Goal: Transaction & Acquisition: Book appointment/travel/reservation

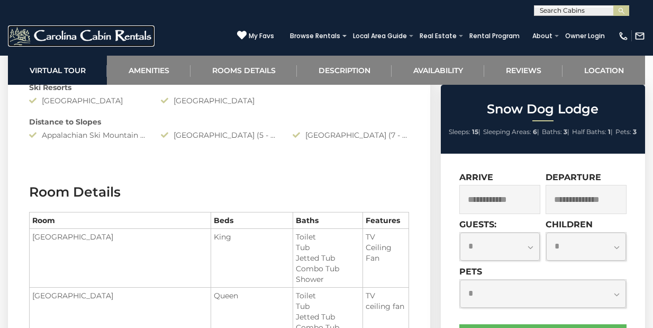
click at [95, 39] on img at bounding box center [81, 35] width 147 height 21
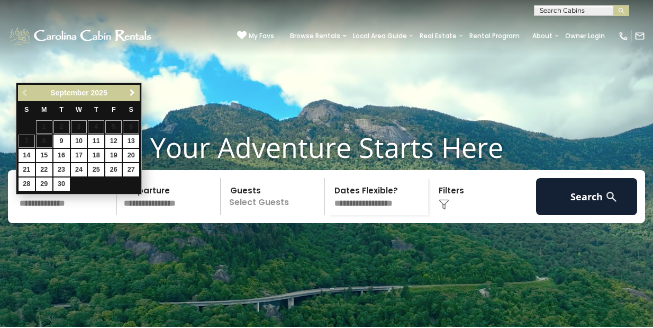
click at [128, 91] on span "Next" at bounding box center [132, 92] width 8 height 8
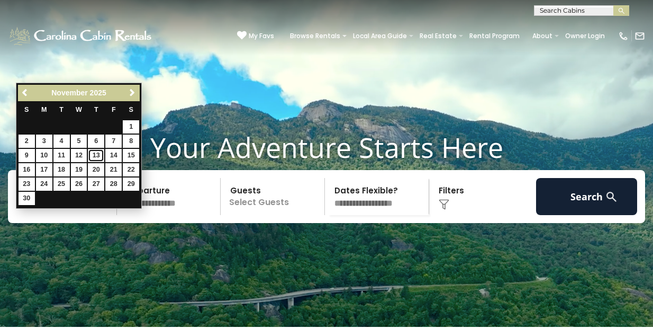
click at [100, 155] on link "13" at bounding box center [96, 155] width 16 height 13
type input "********"
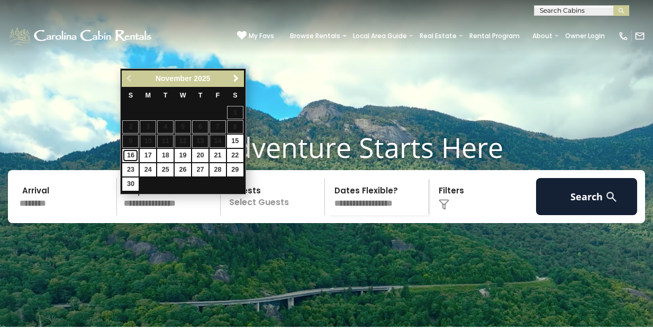
click at [132, 154] on link "16" at bounding box center [130, 155] width 16 height 13
type input "********"
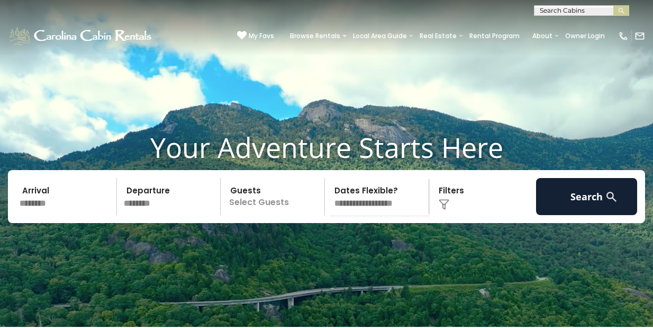
click at [261, 215] on p "Select Guests" at bounding box center [274, 196] width 101 height 37
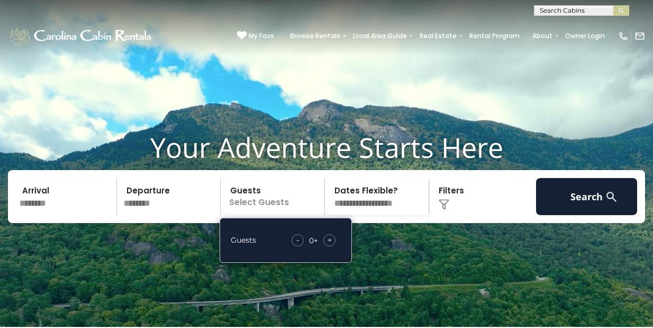
click at [326, 246] on div "+" at bounding box center [329, 240] width 12 height 12
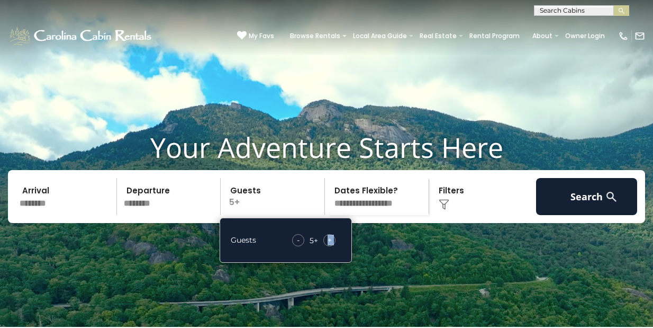
click at [326, 246] on div "+" at bounding box center [329, 240] width 12 height 12
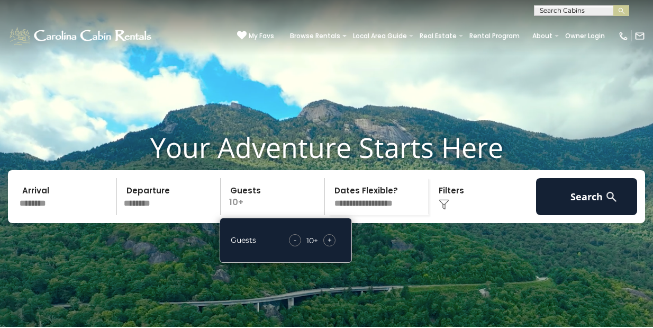
click at [444, 214] on div "Click to Choose" at bounding box center [482, 196] width 101 height 37
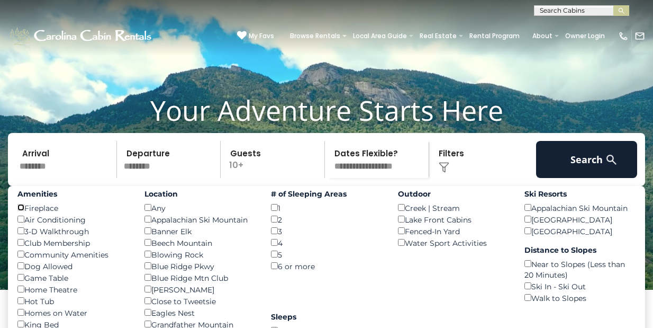
scroll to position [40, 0]
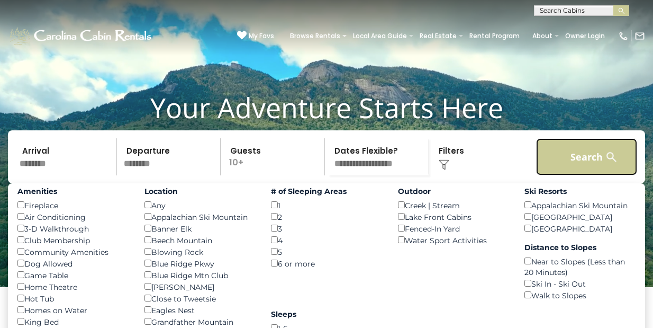
click at [584, 171] on button "Search" at bounding box center [586, 156] width 101 height 37
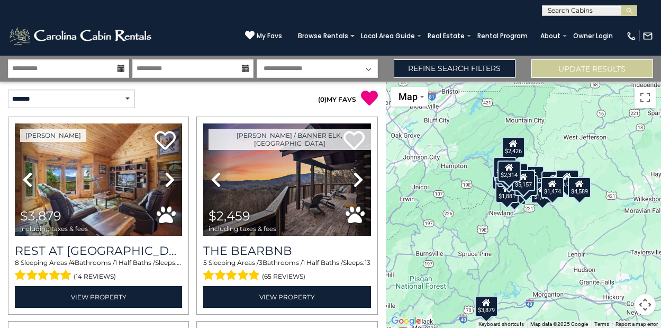
drag, startPoint x: 564, startPoint y: 179, endPoint x: 538, endPoint y: 213, distance: 43.0
click at [538, 214] on div "$3,879 $2,459 $2,821 $2,885 $3,930 $3,897 $3,367 $2,237 $5,009 $2,500 $2,529 $2…" at bounding box center [523, 205] width 275 height 246
click at [532, 213] on div "$3,879 $2,459 $2,821 $2,885 $3,930 $3,897 $3,367 $2,237 $5,009 $2,500 $2,529 $2…" at bounding box center [523, 205] width 275 height 246
click at [541, 215] on div "$3,879 $2,459 $2,821 $2,885 $3,930 $3,897 $3,367 $2,237 $5,009 $2,500 $2,529 $2…" at bounding box center [523, 205] width 275 height 246
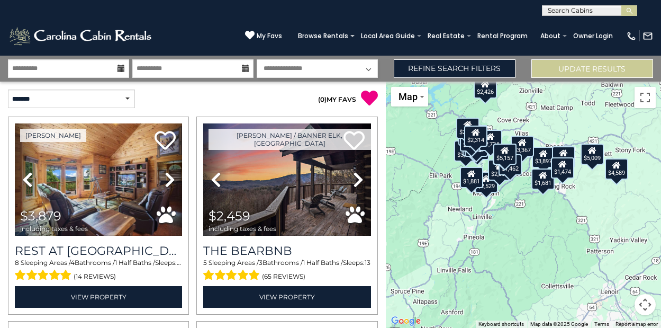
click at [534, 203] on div "$3,879 $2,459 $2,821 $2,885 $3,930 $3,897 $3,367 $2,237 $5,009 $2,500 $2,529 $2…" at bounding box center [523, 205] width 275 height 246
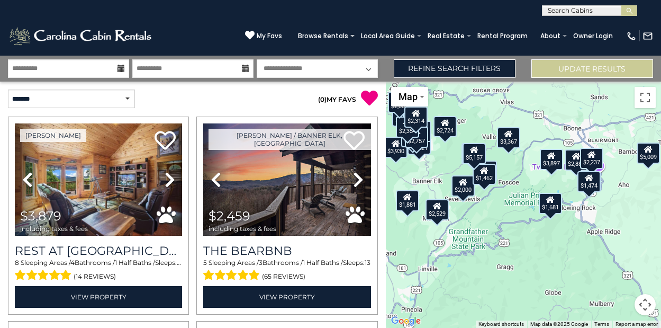
drag, startPoint x: 583, startPoint y: 211, endPoint x: 580, endPoint y: 250, distance: 39.8
click at [580, 250] on div "$3,879 $2,459 $2,821 $2,885 $3,930 $3,897 $3,367 $2,237 $5,009 $2,500 $2,529 $2…" at bounding box center [523, 205] width 275 height 246
click at [549, 204] on div "$1,681" at bounding box center [550, 202] width 23 height 21
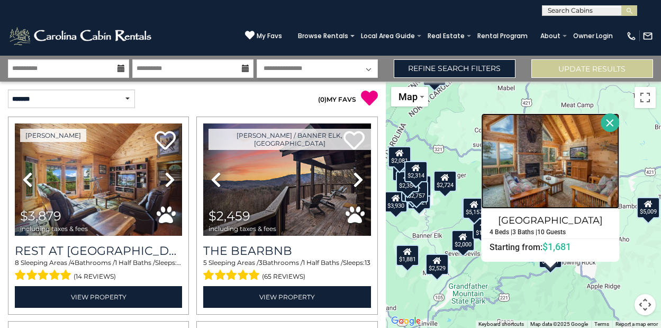
click at [562, 173] on img at bounding box center [550, 160] width 138 height 95
click at [511, 272] on div "$3,879 $2,459 $2,821 $2,885 $3,930 $3,897 $3,367 $2,237 $5,009 $2,500 $2,529 $2…" at bounding box center [523, 205] width 275 height 246
click at [608, 120] on button "Close" at bounding box center [610, 122] width 19 height 19
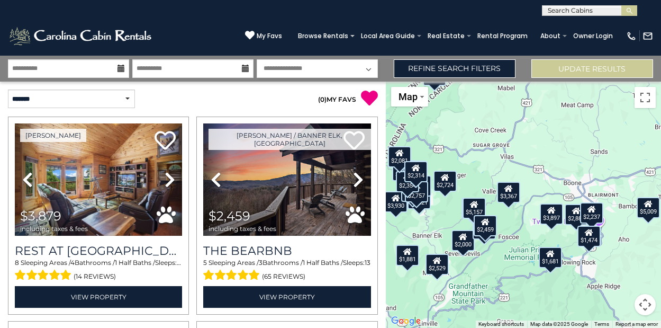
click at [590, 235] on icon at bounding box center [589, 231] width 8 height 7
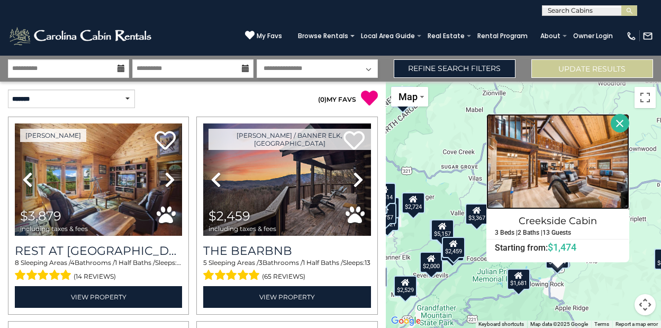
click at [594, 154] on img at bounding box center [557, 161] width 143 height 95
click at [462, 137] on div "$3,879 $2,459 $2,821 $2,885 $3,930 $3,897 $3,367 $2,237 $5,009 $2,500 $2,529 $2…" at bounding box center [523, 205] width 275 height 246
click at [621, 120] on button "Close" at bounding box center [620, 123] width 19 height 19
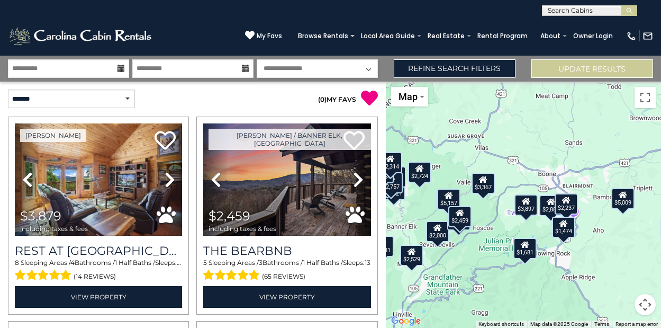
drag, startPoint x: 580, startPoint y: 274, endPoint x: 588, endPoint y: 232, distance: 42.5
click at [588, 232] on div "$3,879 $2,459 $2,821 $2,885 $3,930 $3,897 $3,367 $2,237 $5,009 $2,500 $2,529 $2…" at bounding box center [523, 205] width 275 height 246
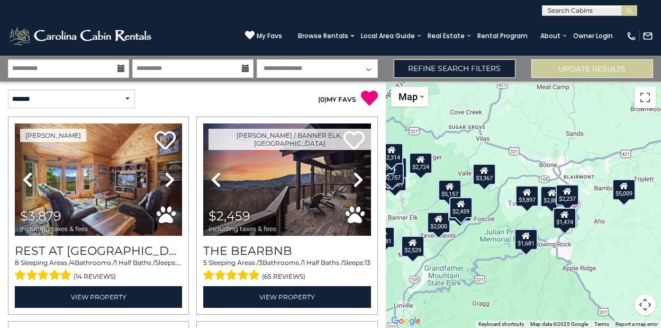
click at [571, 192] on div "$2,237" at bounding box center [566, 194] width 23 height 21
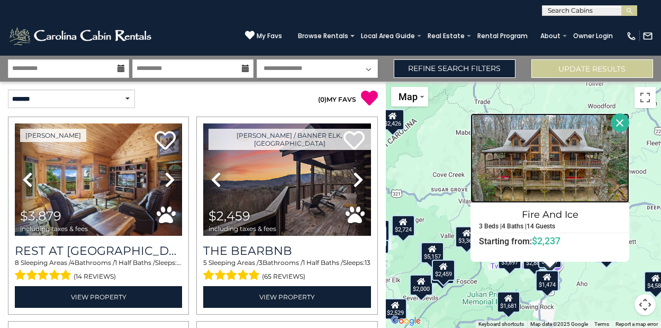
click at [587, 161] on img at bounding box center [550, 157] width 159 height 89
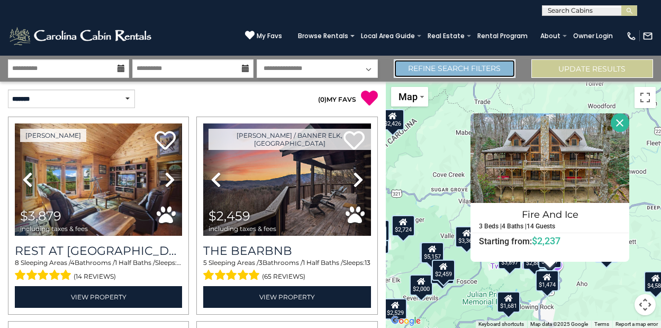
click at [450, 69] on link "Refine Search Filters" at bounding box center [455, 68] width 122 height 19
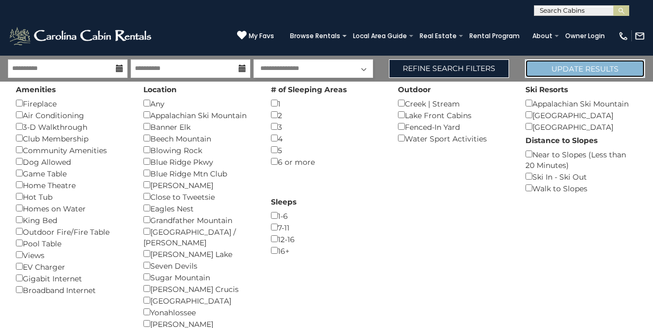
click at [556, 74] on button "Update Results" at bounding box center [585, 68] width 120 height 19
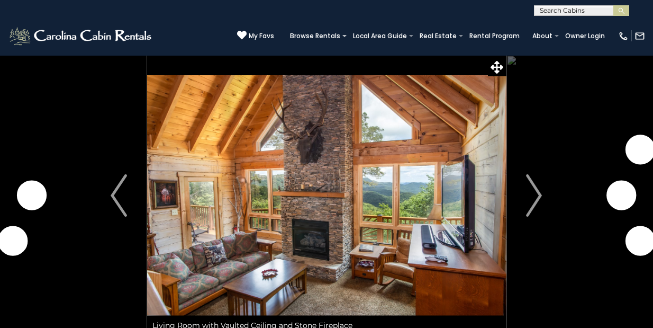
click at [536, 193] on img "Next" at bounding box center [534, 195] width 16 height 42
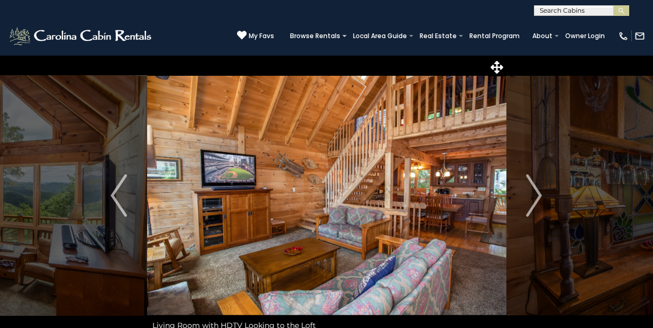
click at [536, 193] on img "Next" at bounding box center [534, 195] width 16 height 42
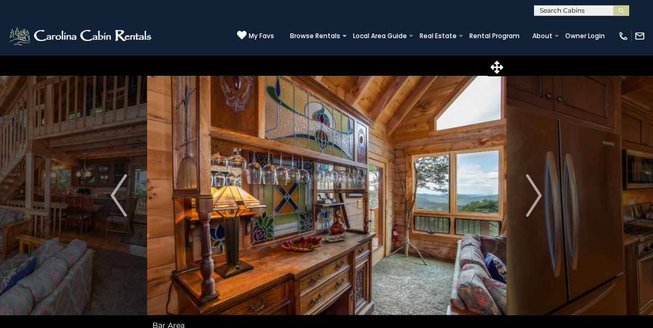
click at [536, 193] on img "Next" at bounding box center [534, 195] width 16 height 42
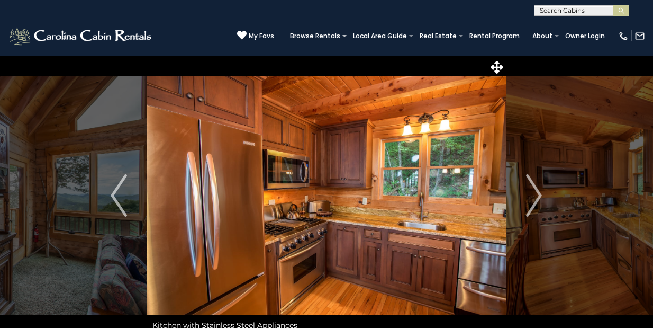
click at [536, 193] on img "Next" at bounding box center [534, 195] width 16 height 42
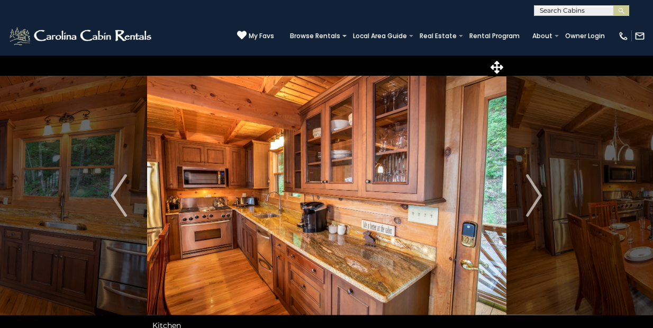
click at [536, 193] on img "Next" at bounding box center [534, 195] width 16 height 42
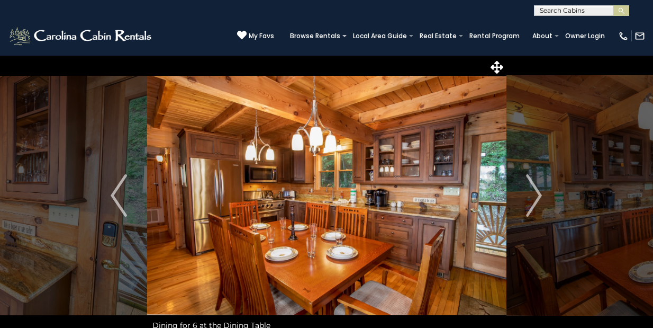
click at [536, 193] on img "Next" at bounding box center [534, 195] width 16 height 42
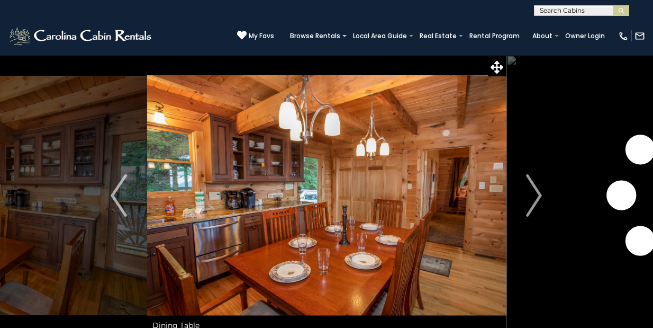
click at [536, 193] on img "Next" at bounding box center [534, 195] width 16 height 42
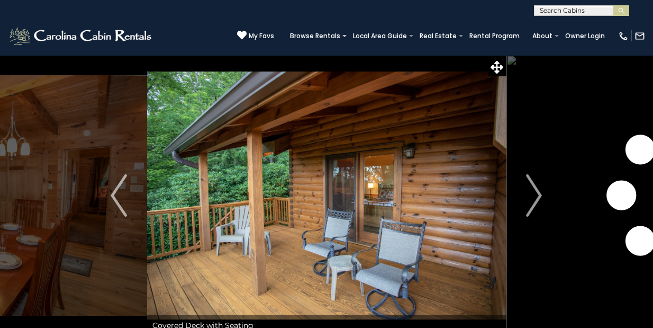
click at [536, 193] on img "Next" at bounding box center [534, 195] width 16 height 42
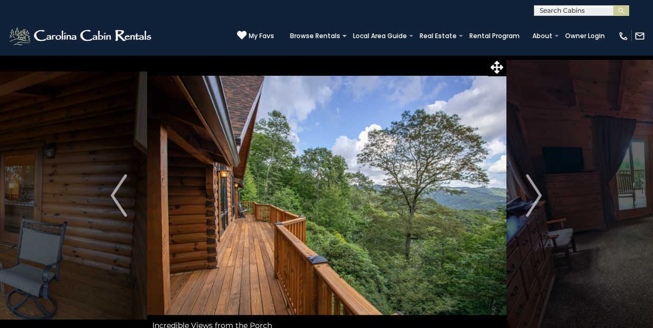
click at [536, 193] on img "Next" at bounding box center [534, 195] width 16 height 42
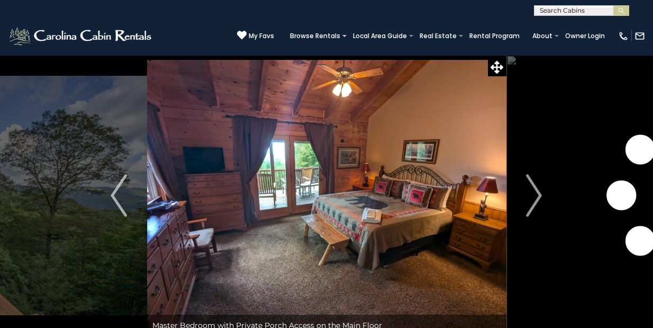
click at [536, 193] on img "Next" at bounding box center [534, 195] width 16 height 42
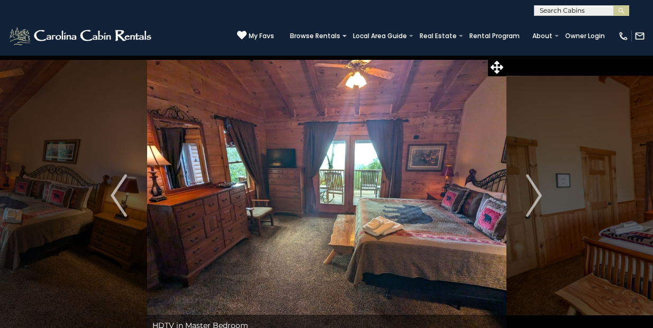
click at [536, 193] on img "Next" at bounding box center [534, 195] width 16 height 42
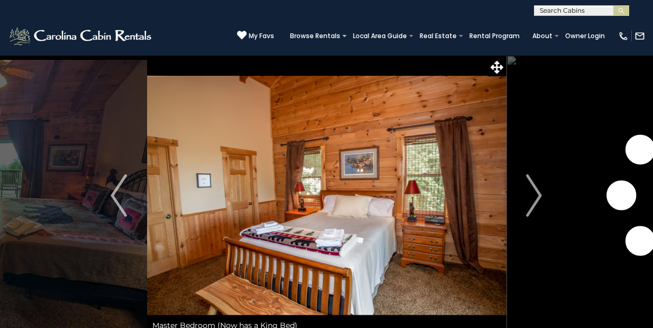
click at [536, 193] on img "Next" at bounding box center [534, 195] width 16 height 42
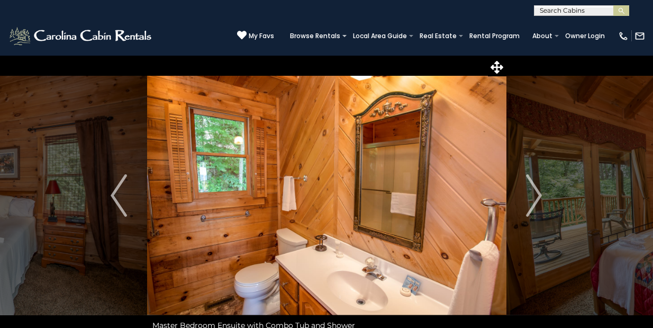
click at [536, 193] on img "Next" at bounding box center [534, 195] width 16 height 42
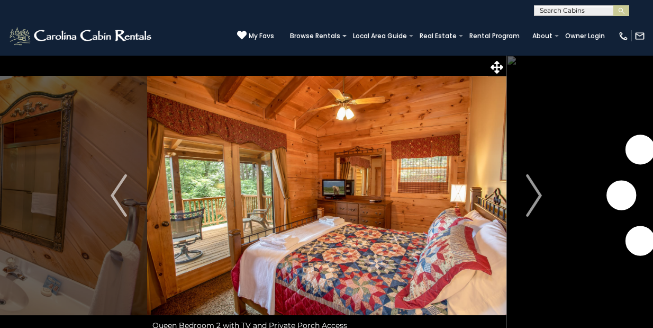
click at [536, 193] on img "Next" at bounding box center [534, 195] width 16 height 42
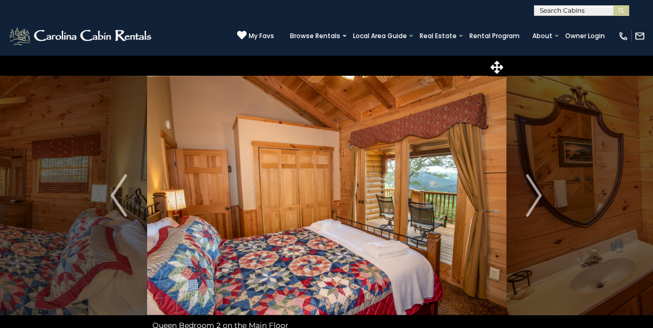
click at [536, 193] on img "Next" at bounding box center [534, 195] width 16 height 42
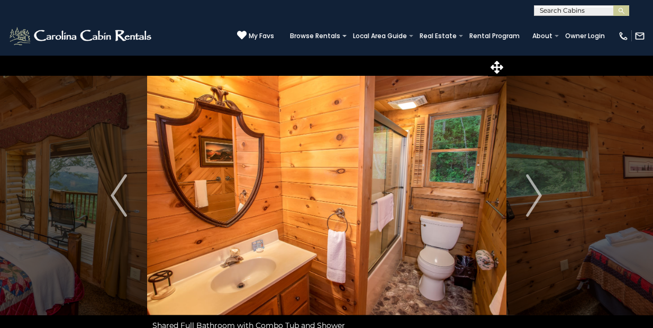
click at [536, 193] on img "Next" at bounding box center [534, 195] width 16 height 42
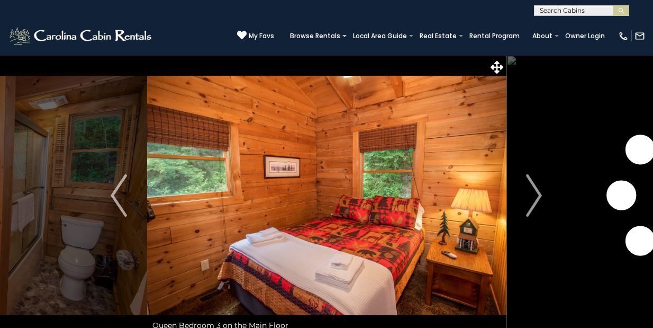
click at [536, 193] on img "Next" at bounding box center [534, 195] width 16 height 42
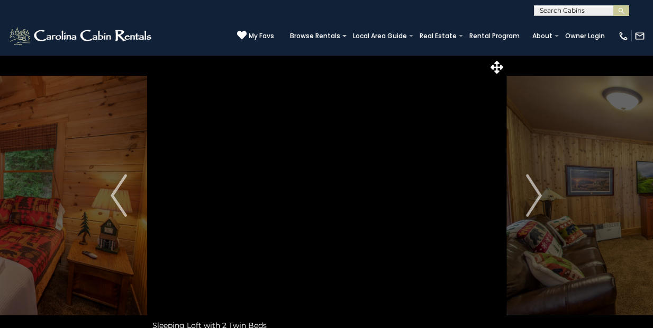
click at [536, 193] on img "Next" at bounding box center [534, 195] width 16 height 42
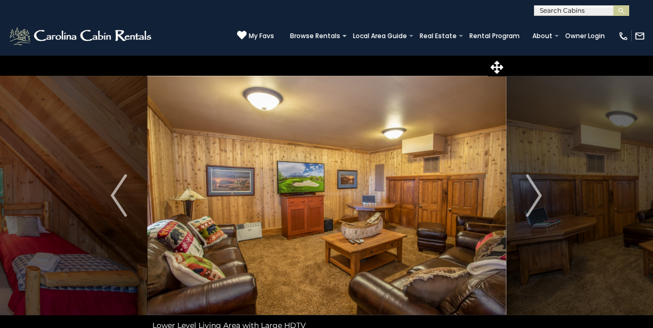
click at [536, 193] on img "Next" at bounding box center [534, 195] width 16 height 42
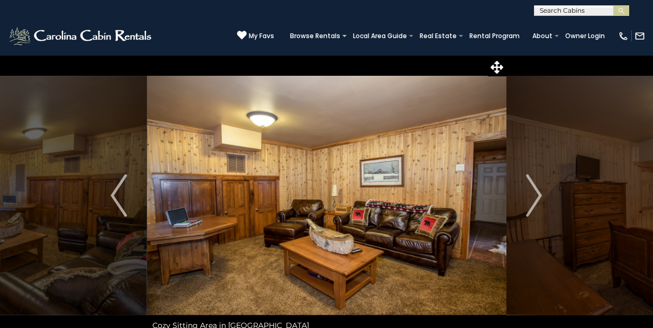
click at [536, 193] on img "Next" at bounding box center [534, 195] width 16 height 42
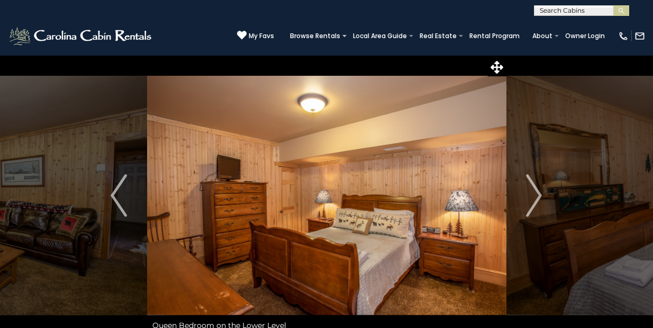
click at [536, 193] on img "Next" at bounding box center [534, 195] width 16 height 42
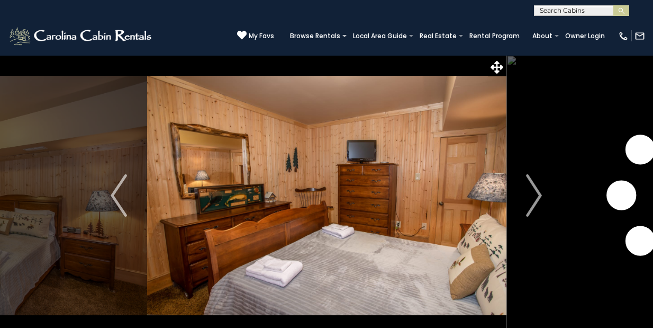
click at [536, 193] on img "Next" at bounding box center [534, 195] width 16 height 42
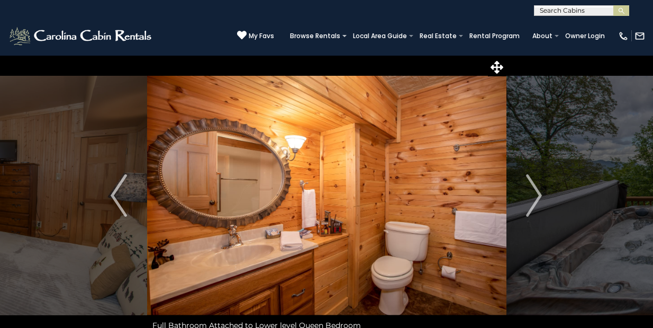
click at [536, 193] on img "Next" at bounding box center [534, 195] width 16 height 42
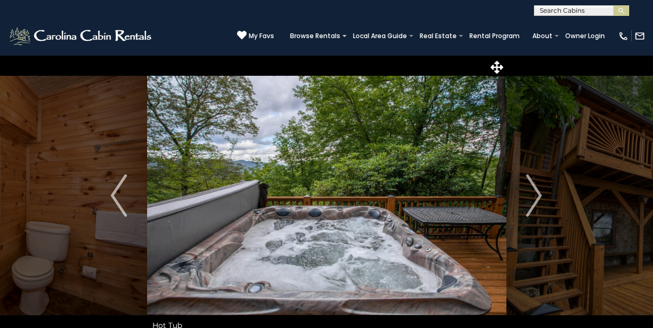
click at [536, 193] on img "Next" at bounding box center [534, 195] width 16 height 42
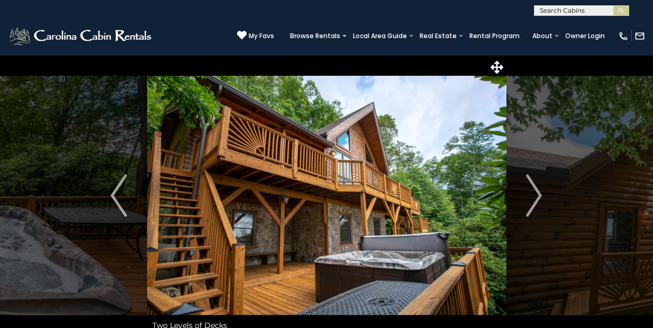
click at [426, 61] on img at bounding box center [326, 195] width 359 height 281
click at [122, 191] on img "Previous" at bounding box center [119, 195] width 16 height 42
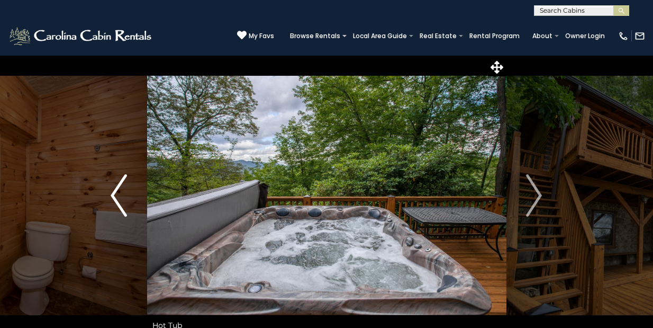
click at [122, 191] on img "Previous" at bounding box center [119, 195] width 16 height 42
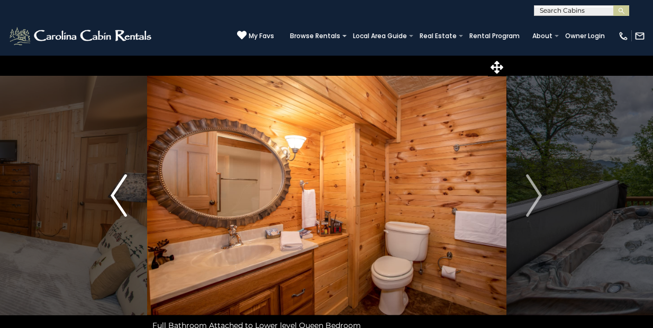
click at [122, 191] on img "Previous" at bounding box center [119, 195] width 16 height 42
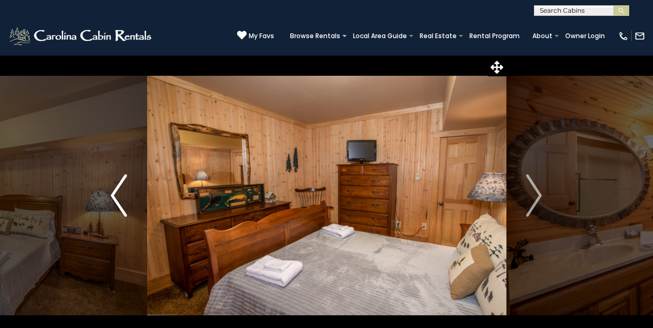
click at [122, 191] on img "Previous" at bounding box center [119, 195] width 16 height 42
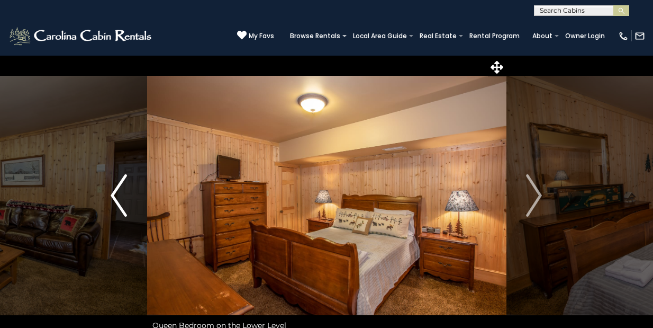
click at [122, 191] on img "Previous" at bounding box center [119, 195] width 16 height 42
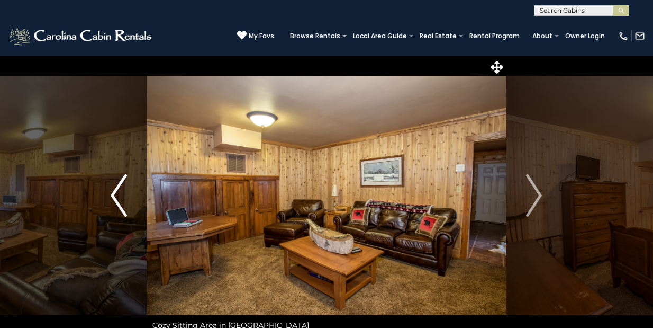
click at [122, 191] on img "Previous" at bounding box center [119, 195] width 16 height 42
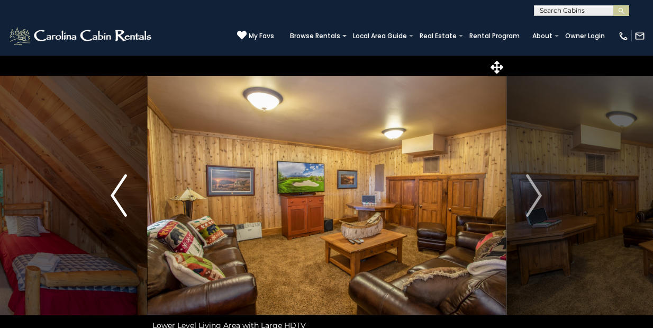
click at [122, 191] on img "Previous" at bounding box center [119, 195] width 16 height 42
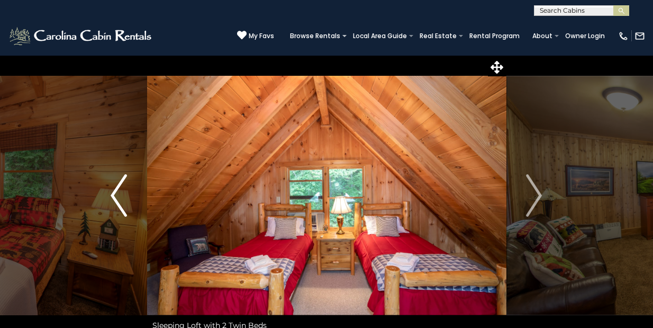
click at [122, 191] on img "Previous" at bounding box center [119, 195] width 16 height 42
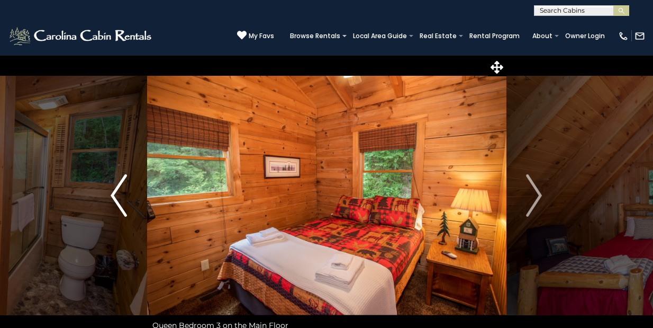
click at [122, 191] on img "Previous" at bounding box center [119, 195] width 16 height 42
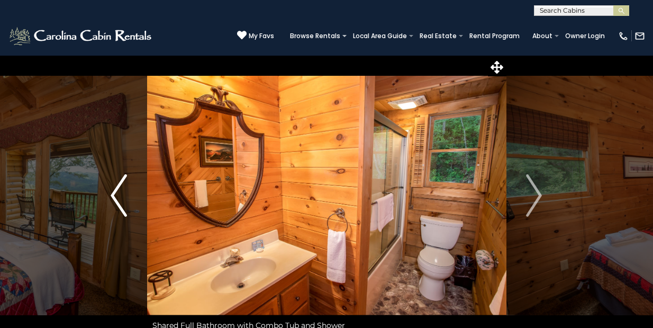
click at [122, 191] on img "Previous" at bounding box center [119, 195] width 16 height 42
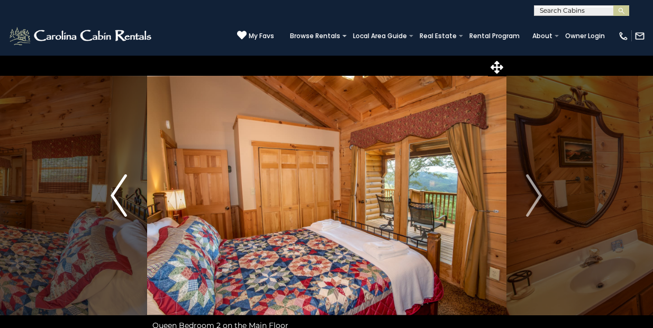
click at [122, 191] on img "Previous" at bounding box center [119, 195] width 16 height 42
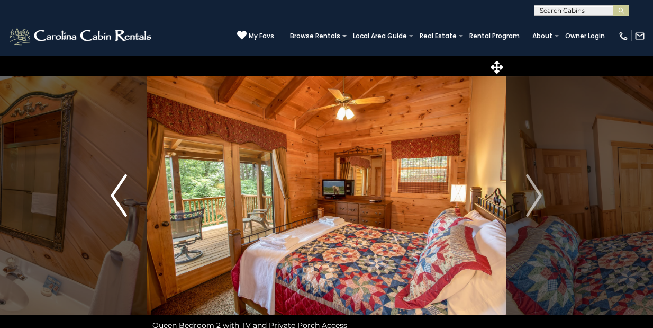
click at [122, 191] on img "Previous" at bounding box center [119, 195] width 16 height 42
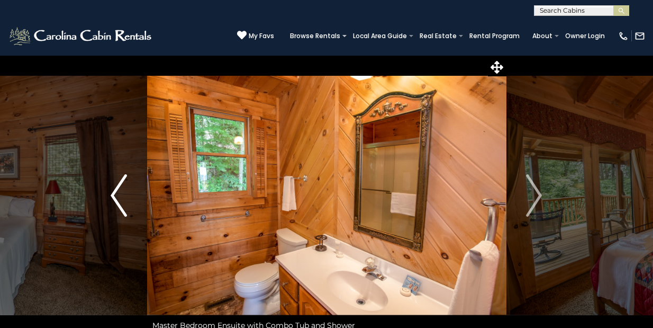
click at [122, 191] on img "Previous" at bounding box center [119, 195] width 16 height 42
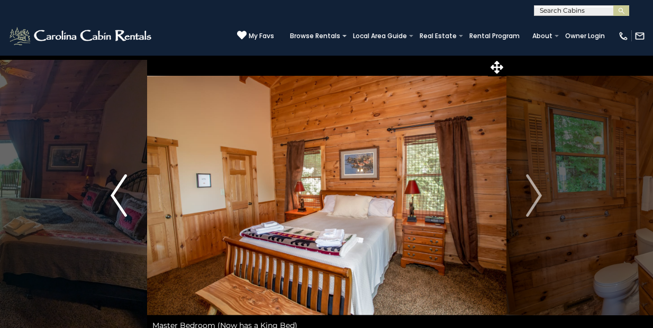
click at [122, 191] on img "Previous" at bounding box center [119, 195] width 16 height 42
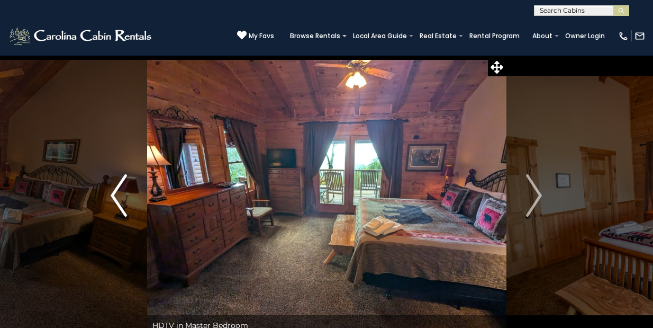
click at [122, 191] on img "Previous" at bounding box center [119, 195] width 16 height 42
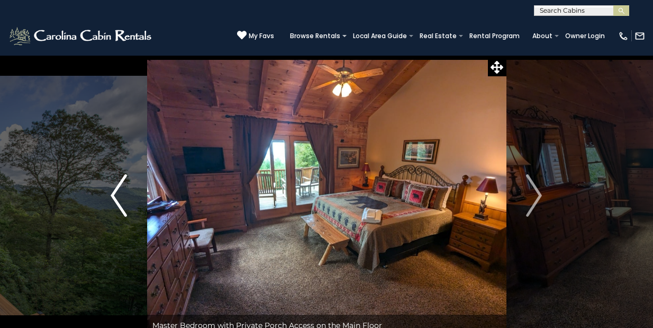
click at [122, 191] on img "Previous" at bounding box center [119, 195] width 16 height 42
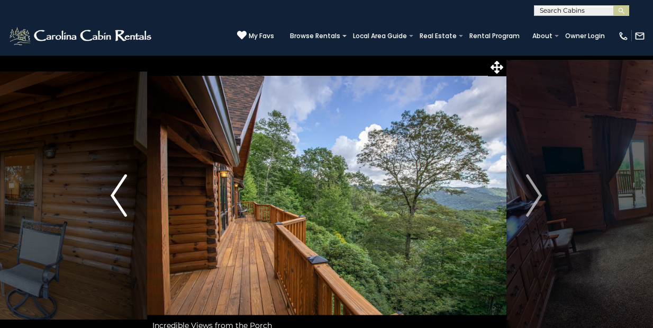
click at [122, 191] on img "Previous" at bounding box center [119, 195] width 16 height 42
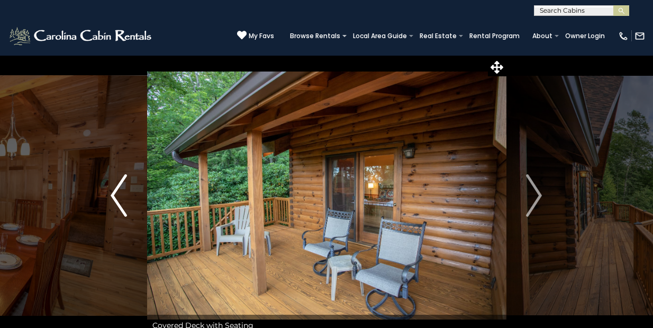
click at [122, 191] on img "Previous" at bounding box center [119, 195] width 16 height 42
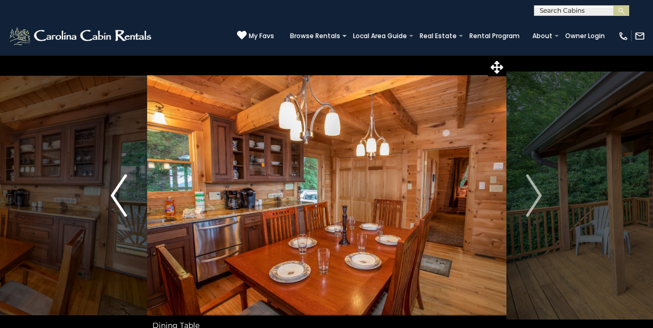
click at [122, 191] on img "Previous" at bounding box center [119, 195] width 16 height 42
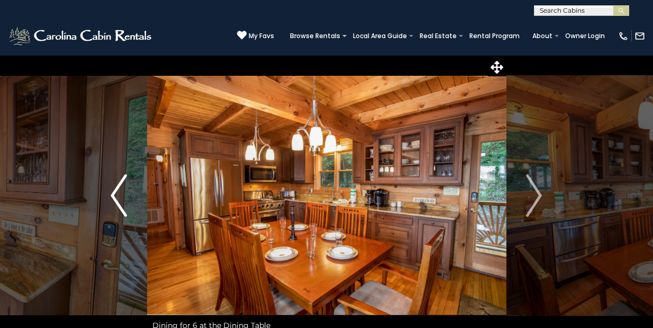
click at [122, 191] on img "Previous" at bounding box center [119, 195] width 16 height 42
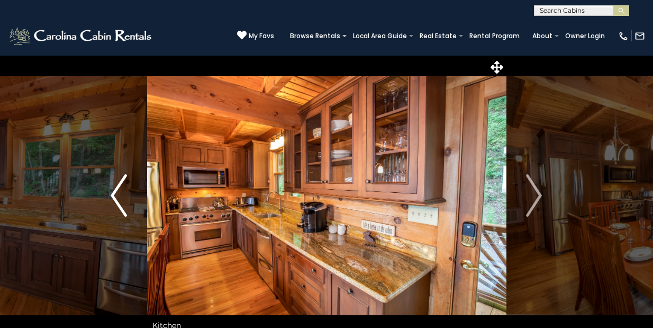
click at [122, 191] on img "Previous" at bounding box center [119, 195] width 16 height 42
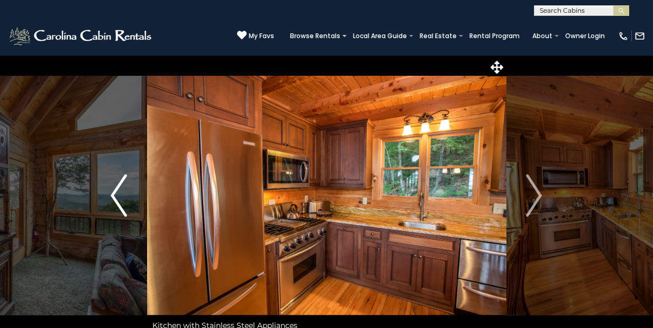
click at [122, 191] on img "Previous" at bounding box center [119, 195] width 16 height 42
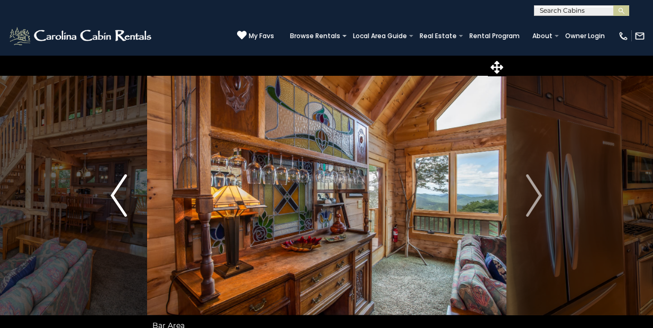
click at [122, 191] on img "Previous" at bounding box center [119, 195] width 16 height 42
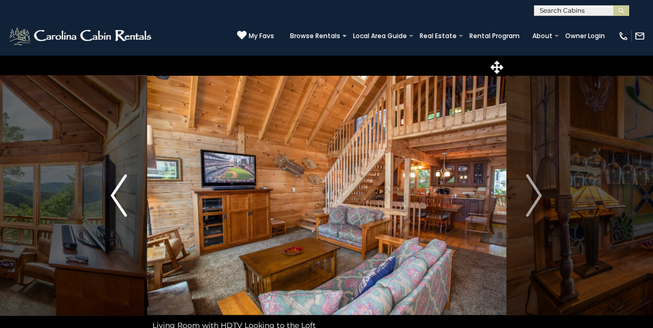
click at [122, 191] on img "Previous" at bounding box center [119, 195] width 16 height 42
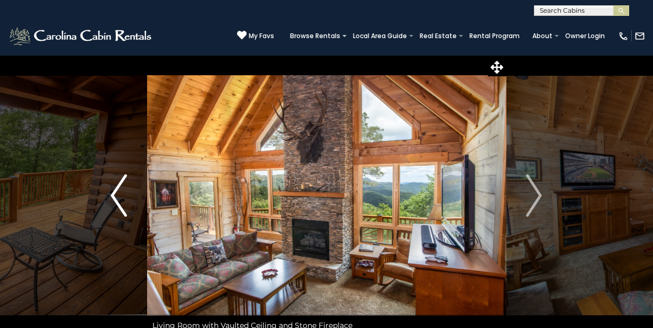
click at [122, 191] on img "Previous" at bounding box center [119, 195] width 16 height 42
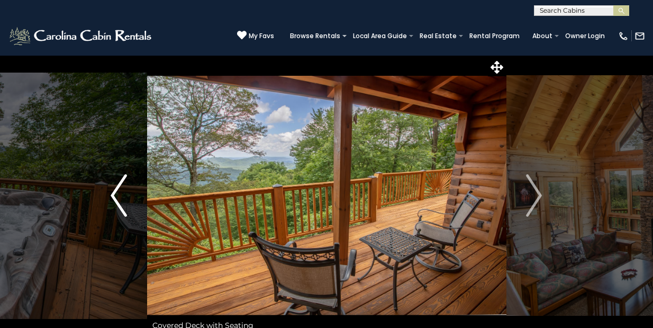
click at [122, 191] on img "Previous" at bounding box center [119, 195] width 16 height 42
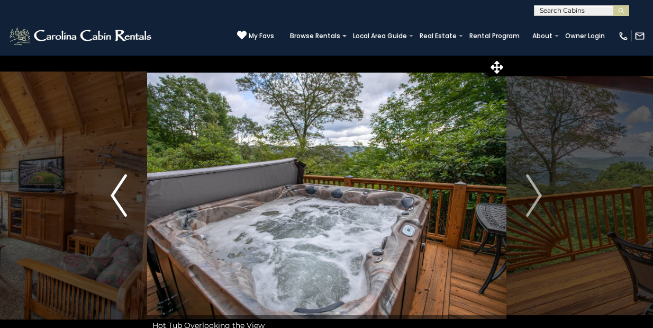
click at [122, 191] on img "Previous" at bounding box center [119, 195] width 16 height 42
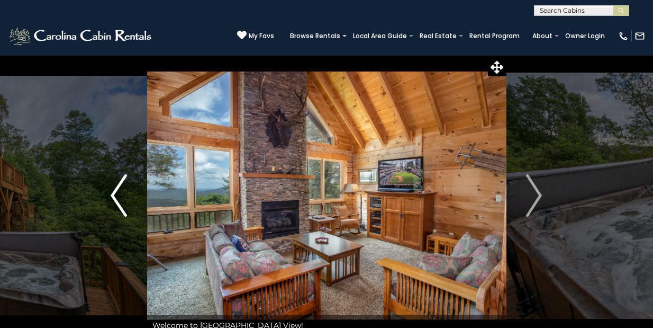
click at [122, 191] on img "Previous" at bounding box center [119, 195] width 16 height 42
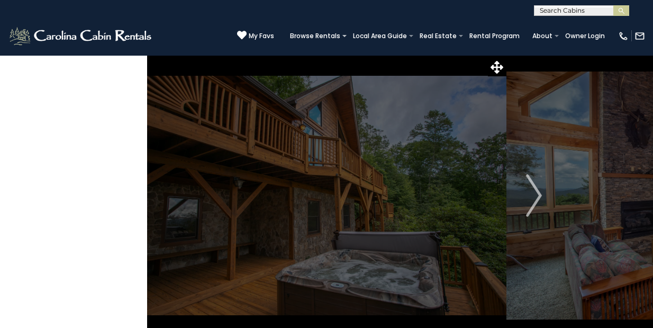
click at [122, 191] on img "Previous" at bounding box center [119, 195] width 16 height 42
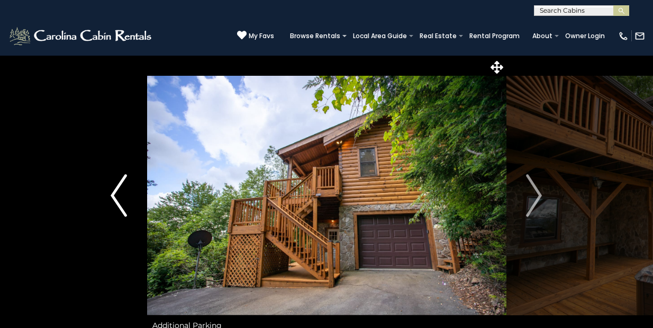
click at [122, 191] on img "Previous" at bounding box center [119, 195] width 16 height 42
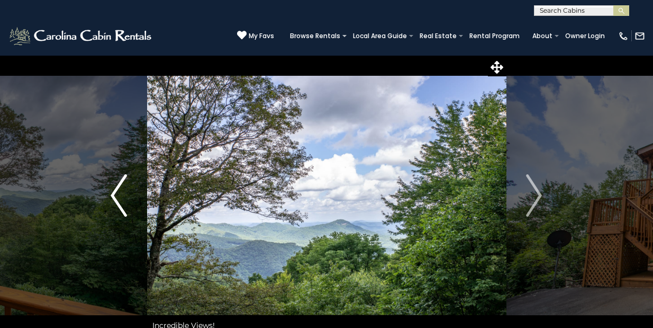
click at [122, 191] on img "Previous" at bounding box center [119, 195] width 16 height 42
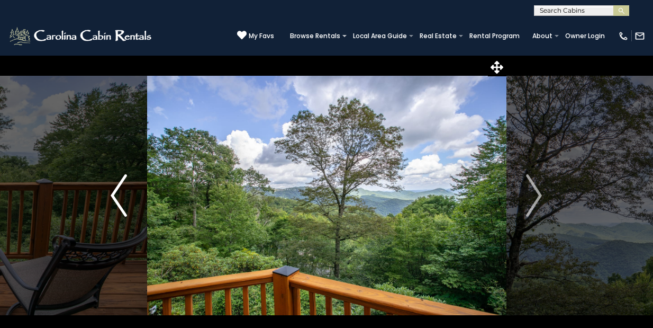
click at [122, 191] on img "Previous" at bounding box center [119, 195] width 16 height 42
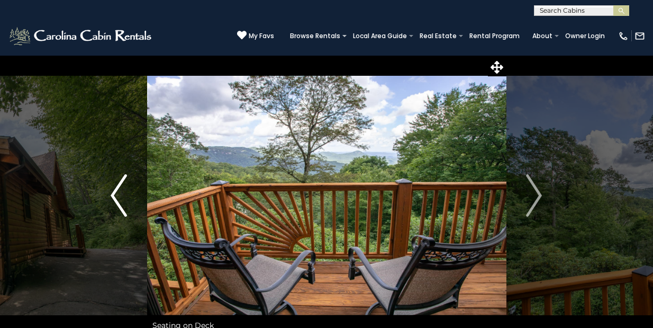
click at [122, 191] on img "Previous" at bounding box center [119, 195] width 16 height 42
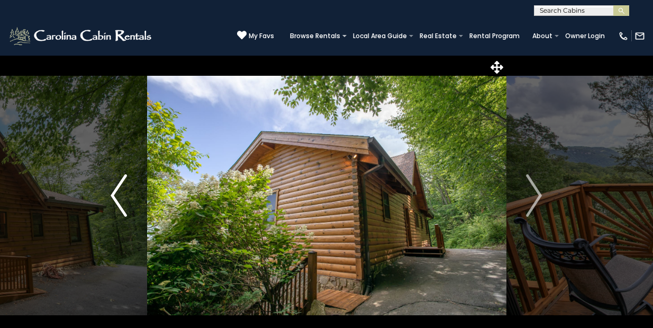
click at [122, 191] on img "Previous" at bounding box center [119, 195] width 16 height 42
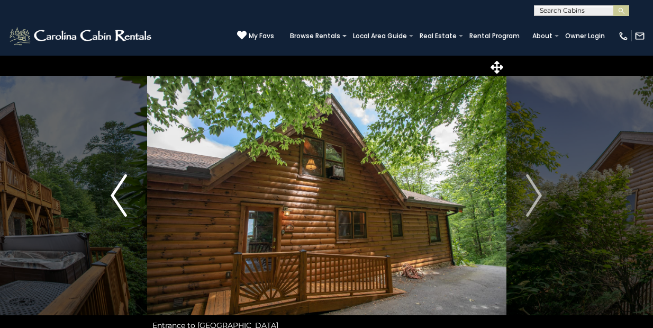
click at [122, 191] on img "Previous" at bounding box center [119, 195] width 16 height 42
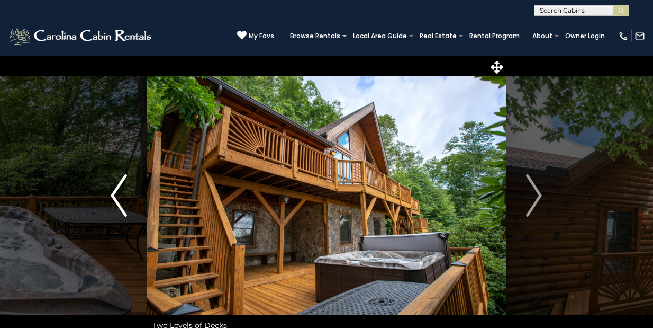
click at [122, 191] on img "Previous" at bounding box center [119, 195] width 16 height 42
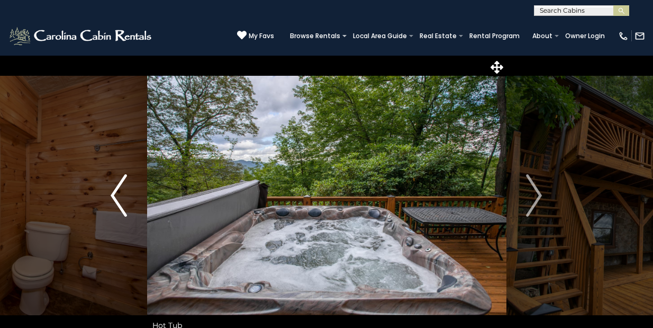
click at [122, 191] on img "Previous" at bounding box center [119, 195] width 16 height 42
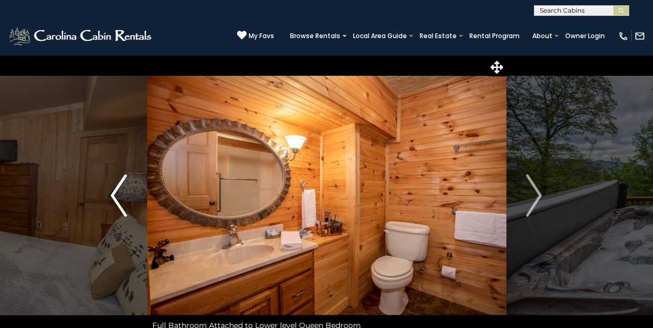
click at [122, 191] on img "Previous" at bounding box center [119, 195] width 16 height 42
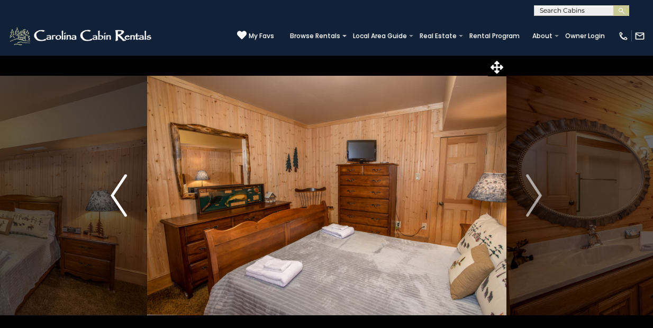
click at [122, 191] on img "Previous" at bounding box center [119, 195] width 16 height 42
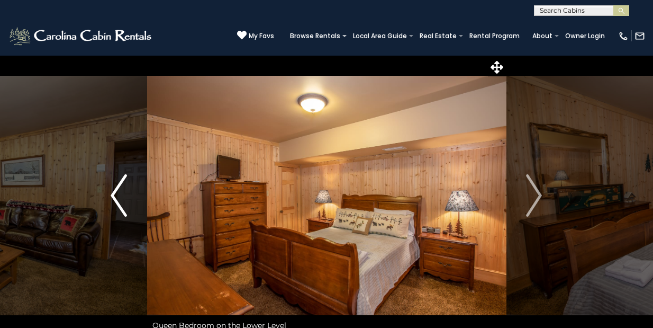
click at [122, 191] on img "Previous" at bounding box center [119, 195] width 16 height 42
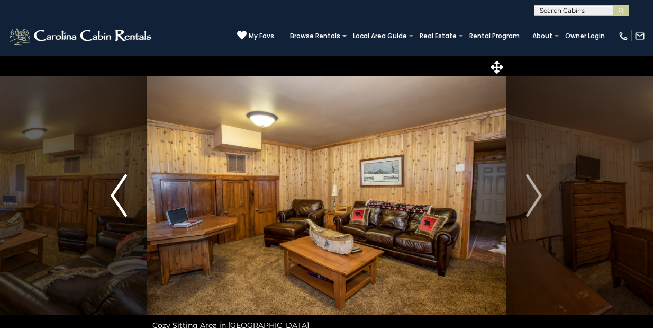
click at [122, 191] on img "Previous" at bounding box center [119, 195] width 16 height 42
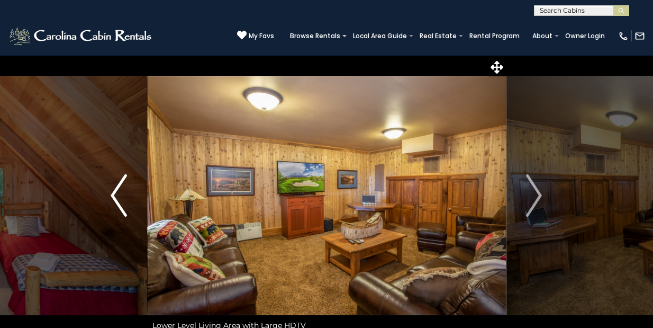
click at [122, 191] on img "Previous" at bounding box center [119, 195] width 16 height 42
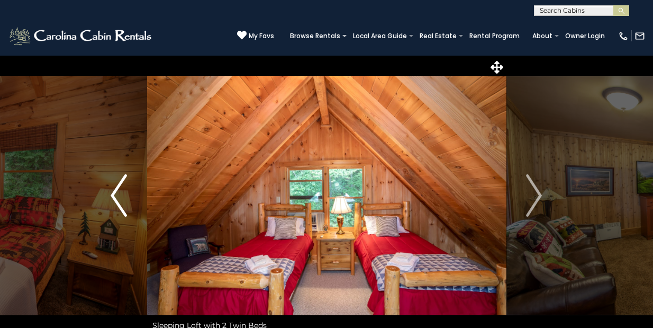
click at [122, 191] on img "Previous" at bounding box center [119, 195] width 16 height 42
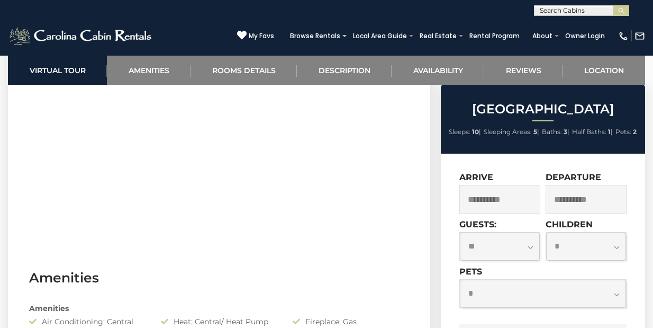
scroll to position [613, 0]
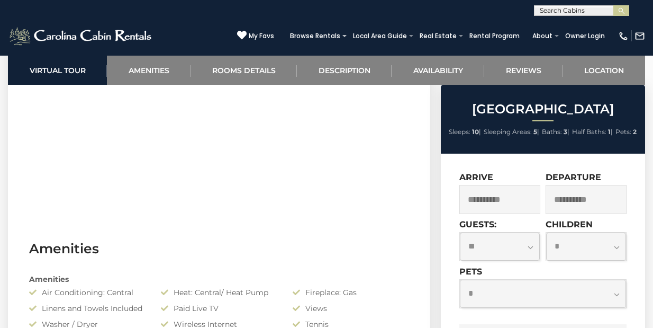
click at [548, 301] on select "**********" at bounding box center [543, 293] width 166 height 28
click at [507, 291] on select "**********" at bounding box center [543, 293] width 166 height 28
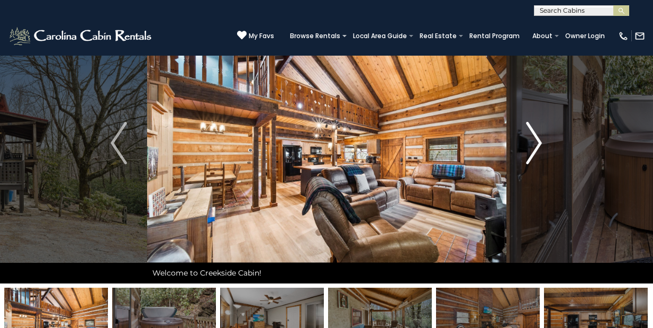
scroll to position [33, 0]
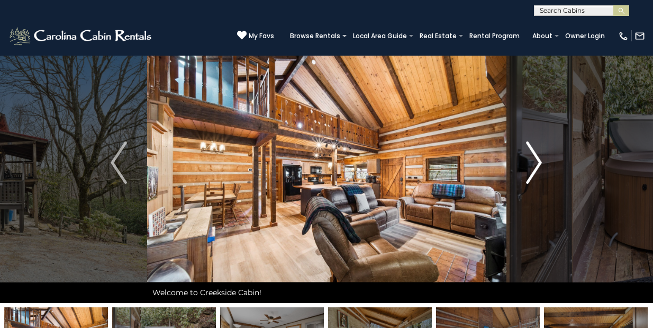
click at [541, 165] on img "Next" at bounding box center [534, 162] width 16 height 42
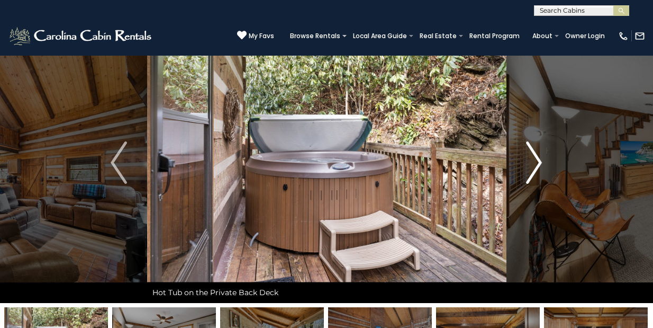
click at [541, 165] on img "Next" at bounding box center [534, 162] width 16 height 42
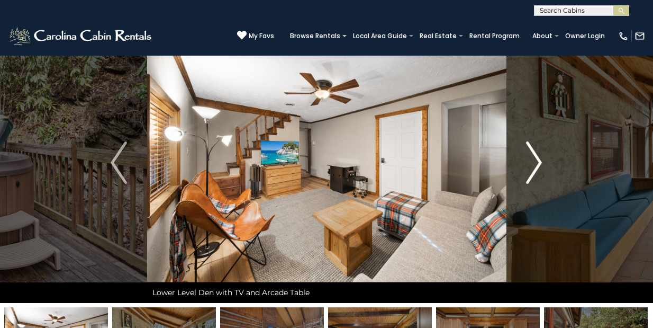
click at [541, 165] on img "Next" at bounding box center [534, 162] width 16 height 42
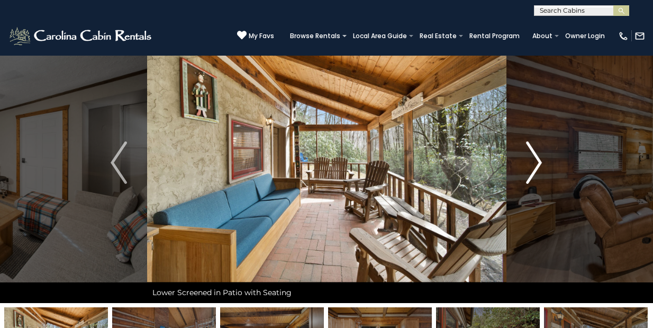
click at [541, 165] on img "Next" at bounding box center [534, 162] width 16 height 42
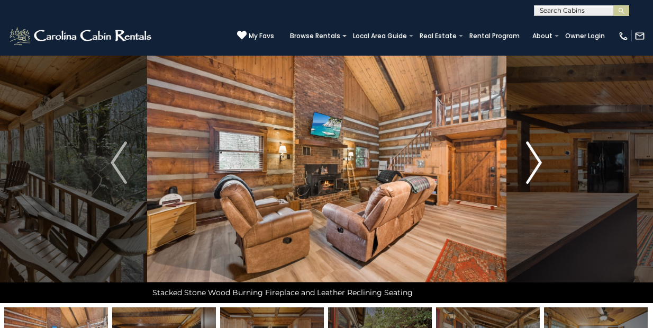
click at [541, 165] on img "Next" at bounding box center [534, 162] width 16 height 42
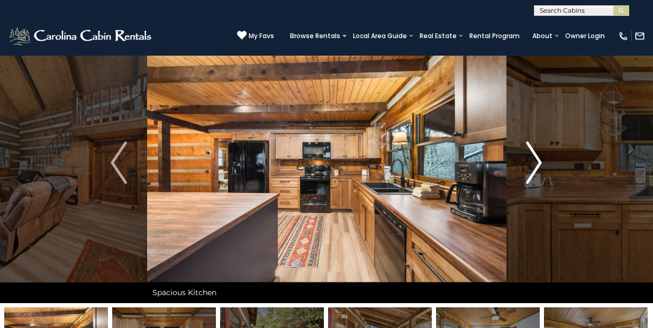
click at [541, 165] on img "Next" at bounding box center [534, 162] width 16 height 42
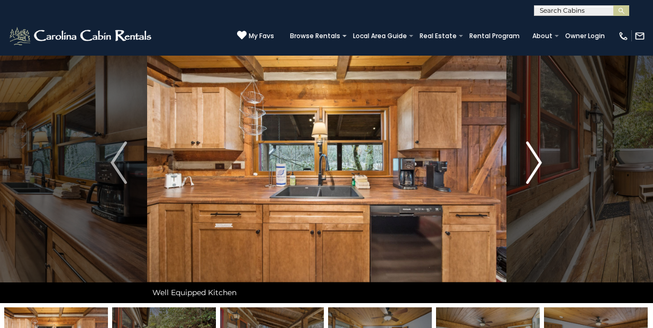
click at [541, 165] on img "Next" at bounding box center [534, 162] width 16 height 42
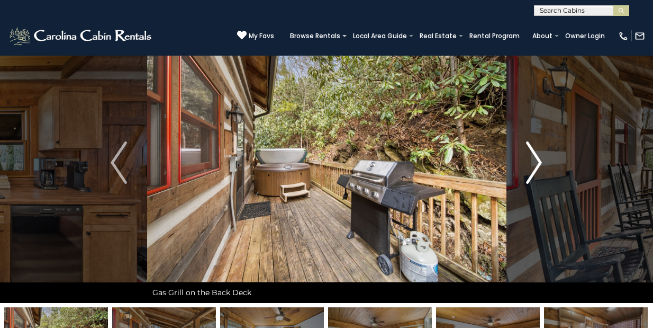
click at [541, 165] on img "Next" at bounding box center [534, 162] width 16 height 42
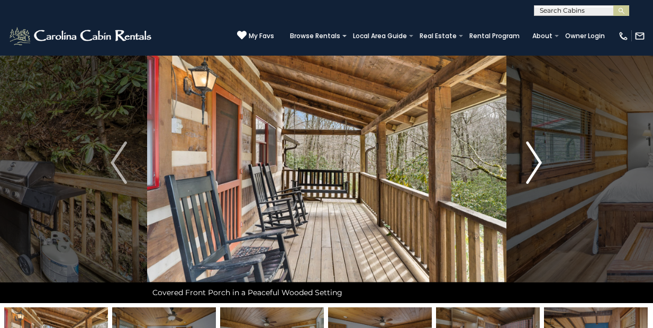
click at [541, 165] on img "Next" at bounding box center [534, 162] width 16 height 42
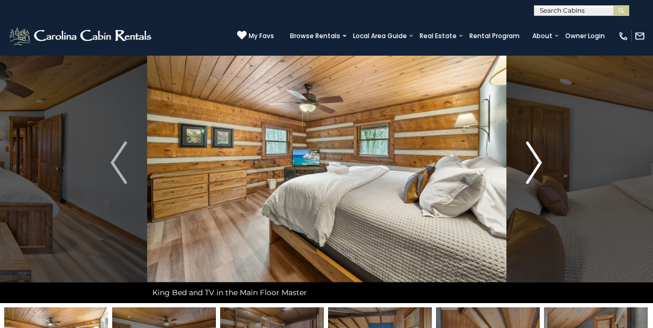
click at [541, 165] on img "Next" at bounding box center [534, 162] width 16 height 42
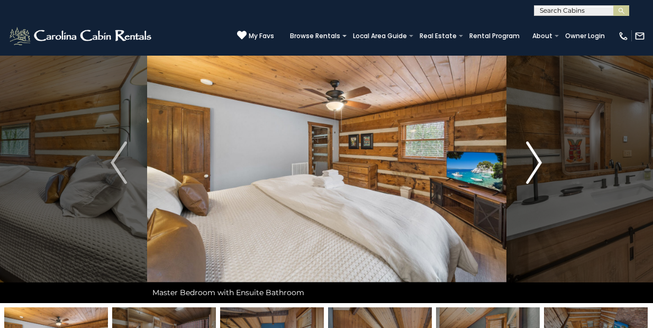
click at [541, 165] on img "Next" at bounding box center [534, 162] width 16 height 42
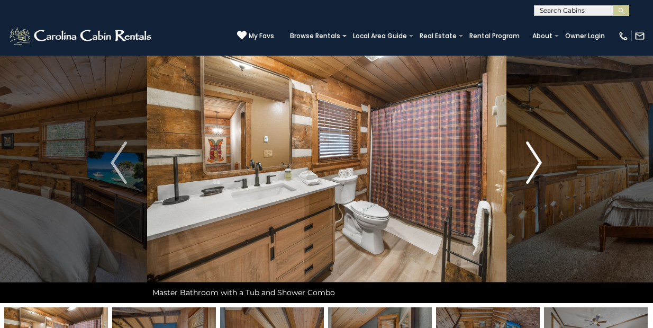
click at [541, 165] on img "Next" at bounding box center [534, 162] width 16 height 42
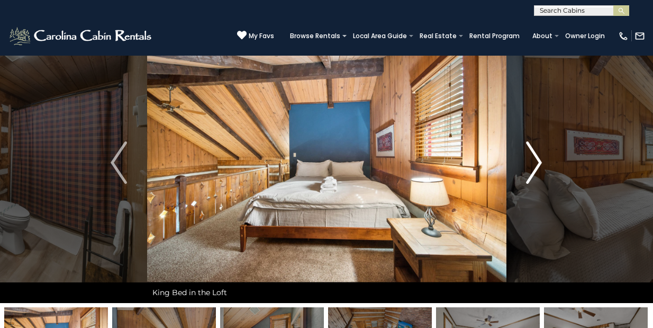
click at [541, 165] on img "Next" at bounding box center [534, 162] width 16 height 42
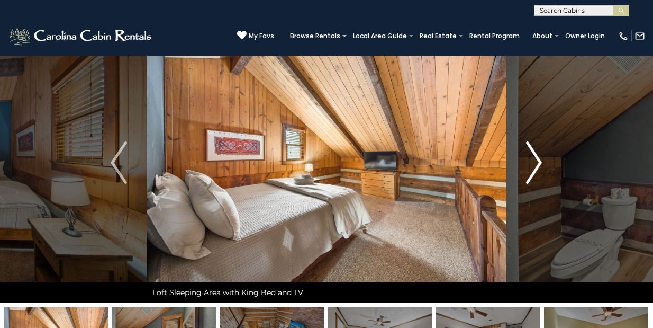
click at [541, 165] on img "Next" at bounding box center [534, 162] width 16 height 42
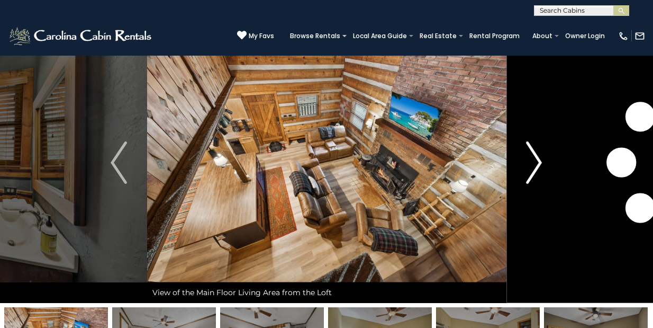
click at [541, 165] on img "Next" at bounding box center [534, 162] width 16 height 42
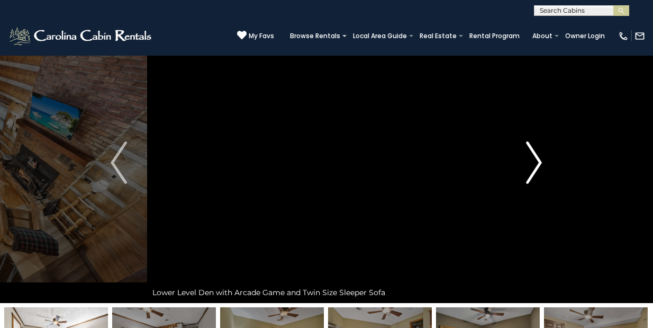
click at [541, 165] on img "Next" at bounding box center [534, 162] width 16 height 42
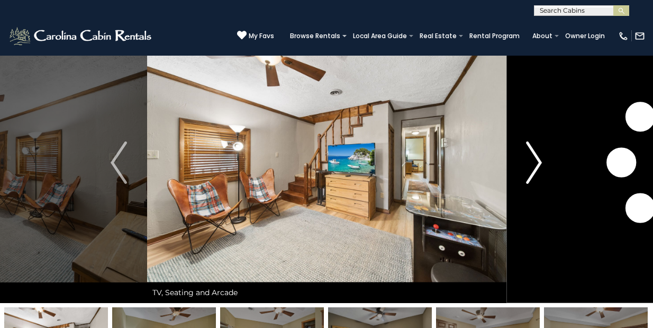
click at [541, 165] on img "Next" at bounding box center [534, 162] width 16 height 42
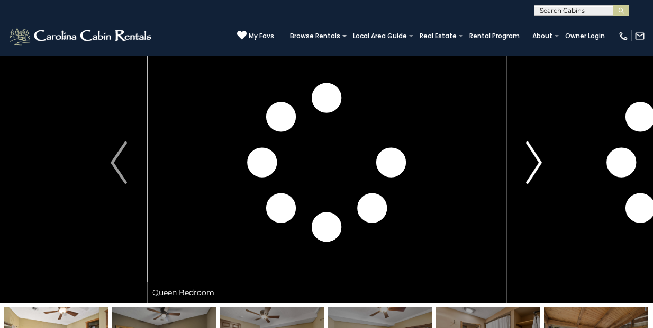
click at [541, 165] on img "Next" at bounding box center [534, 162] width 16 height 42
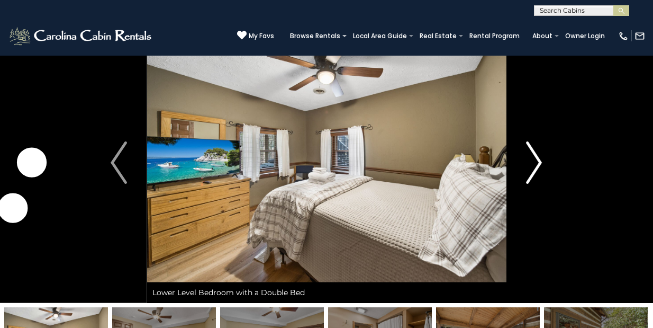
click at [541, 165] on img "Next" at bounding box center [534, 162] width 16 height 42
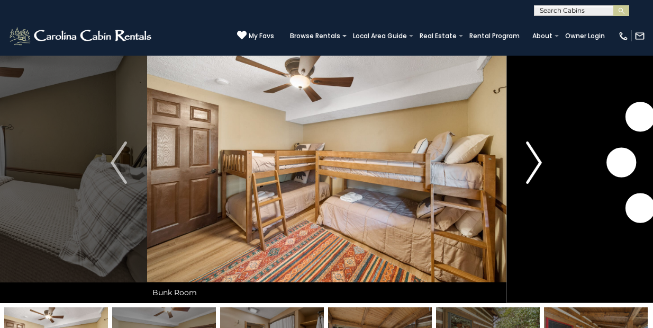
click at [541, 165] on img "Next" at bounding box center [534, 162] width 16 height 42
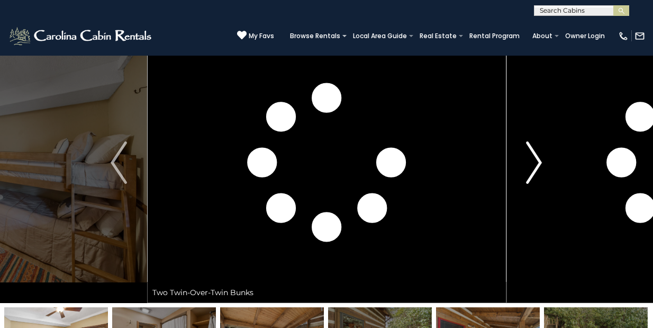
click at [541, 165] on img "Next" at bounding box center [534, 162] width 16 height 42
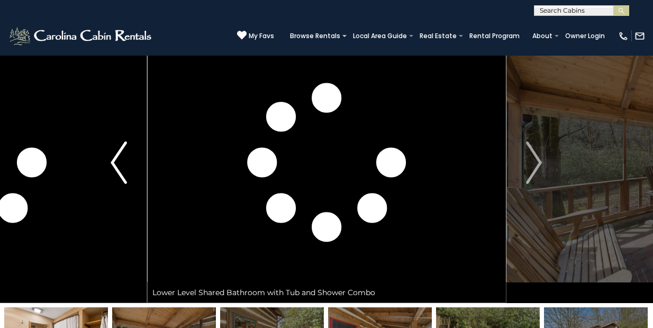
click at [118, 152] on img "Previous" at bounding box center [119, 162] width 16 height 42
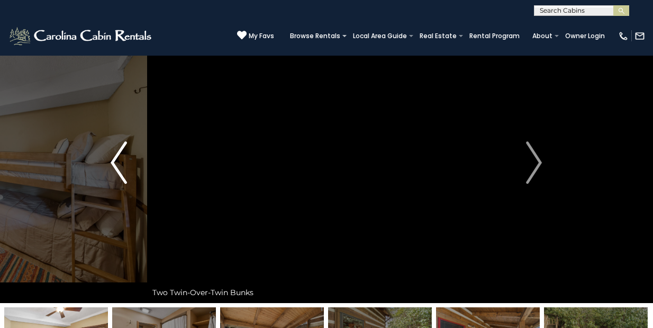
click at [118, 152] on img "Previous" at bounding box center [119, 162] width 16 height 42
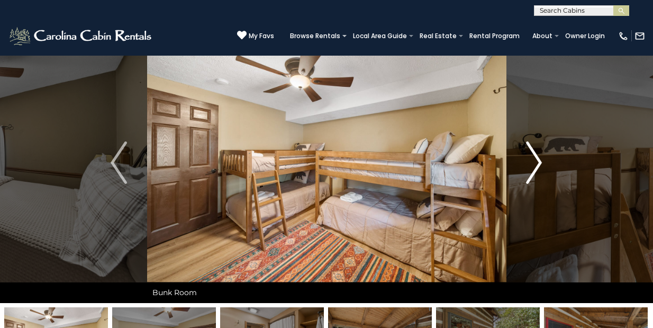
click at [536, 168] on img "Next" at bounding box center [534, 162] width 16 height 42
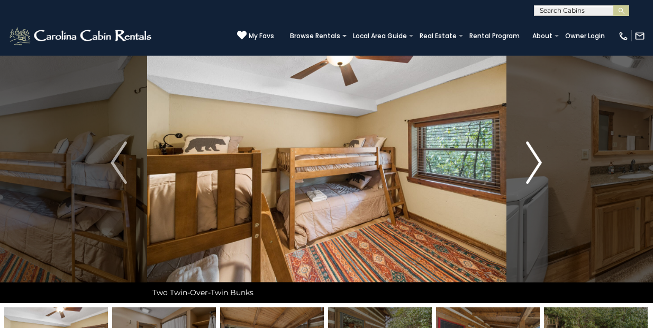
click at [536, 168] on img "Next" at bounding box center [534, 162] width 16 height 42
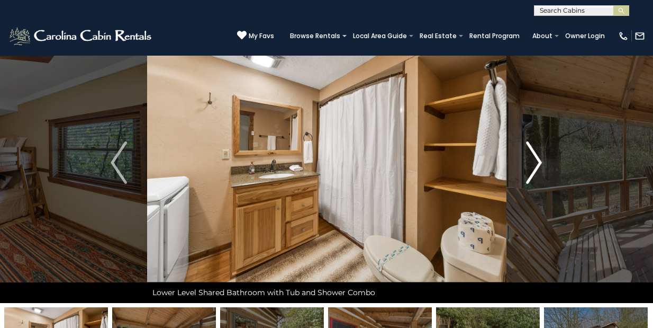
click at [536, 168] on img "Next" at bounding box center [534, 162] width 16 height 42
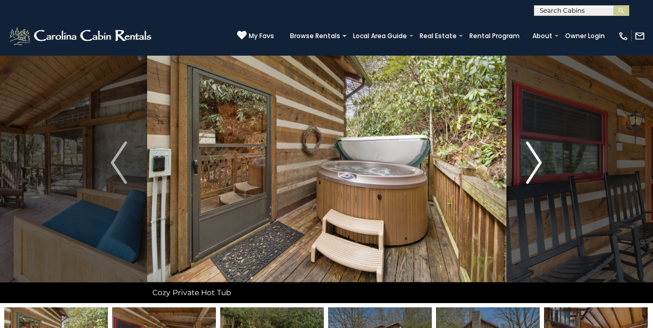
click at [536, 168] on img "Next" at bounding box center [534, 162] width 16 height 42
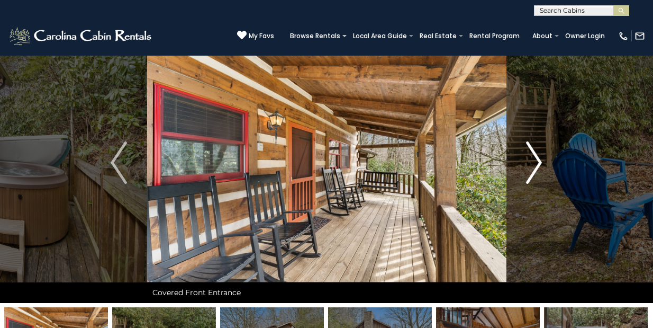
click at [536, 168] on img "Next" at bounding box center [534, 162] width 16 height 42
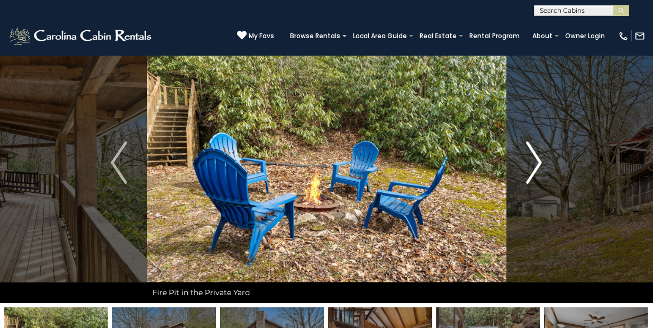
click at [536, 168] on img "Next" at bounding box center [534, 162] width 16 height 42
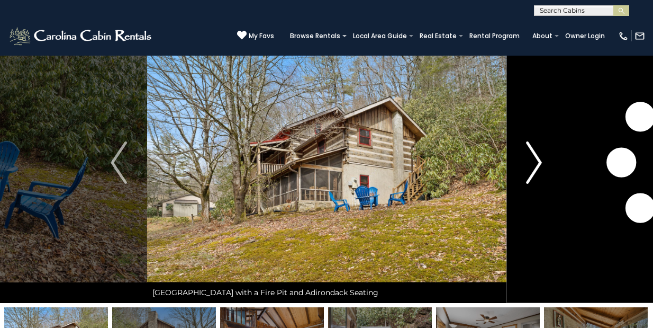
click at [536, 168] on img "Next" at bounding box center [534, 162] width 16 height 42
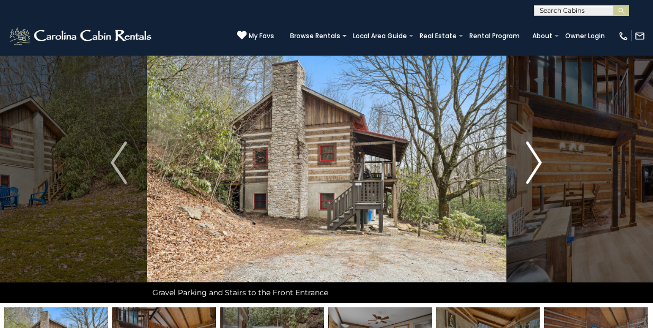
click at [536, 168] on img "Next" at bounding box center [534, 162] width 16 height 42
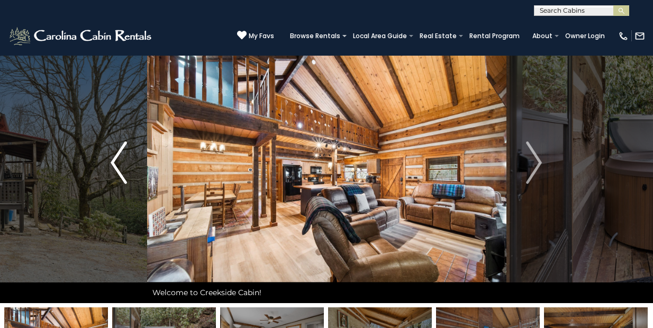
click at [114, 162] on img "Previous" at bounding box center [119, 162] width 16 height 42
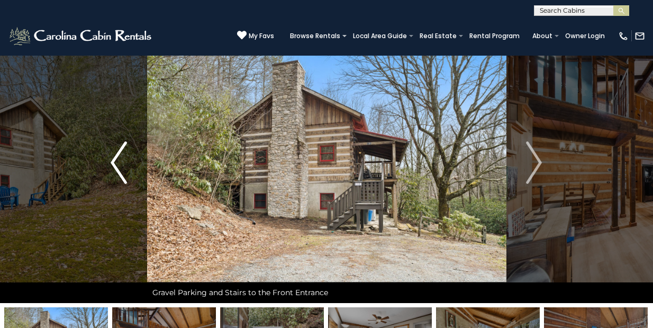
click at [114, 162] on img "Previous" at bounding box center [119, 162] width 16 height 42
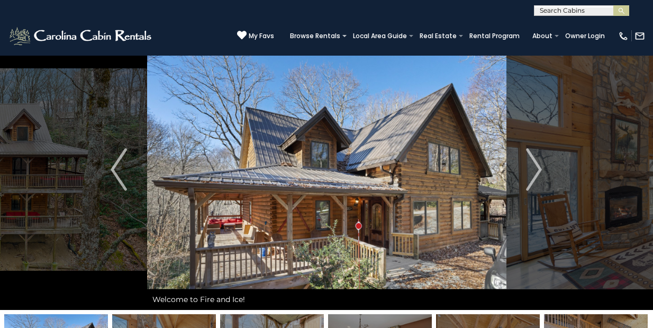
scroll to position [25, 0]
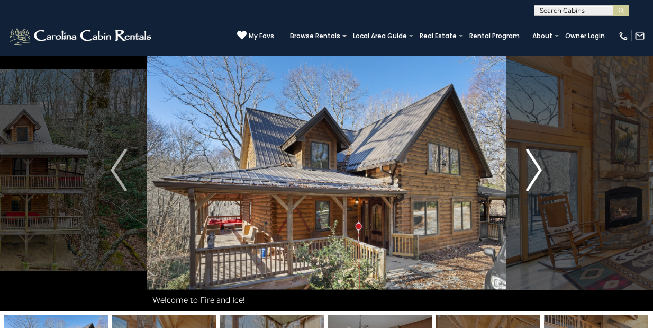
click at [535, 175] on img "Next" at bounding box center [534, 170] width 16 height 42
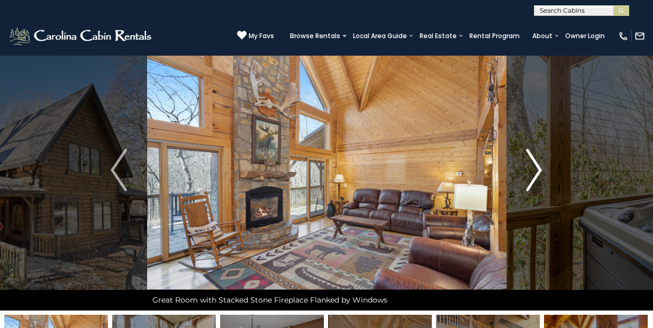
click at [535, 175] on img "Next" at bounding box center [534, 170] width 16 height 42
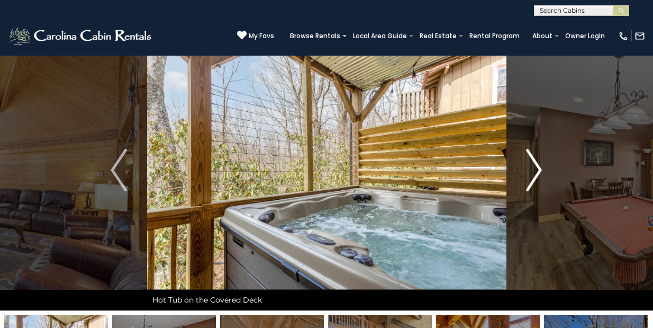
click at [535, 175] on img "Next" at bounding box center [534, 170] width 16 height 42
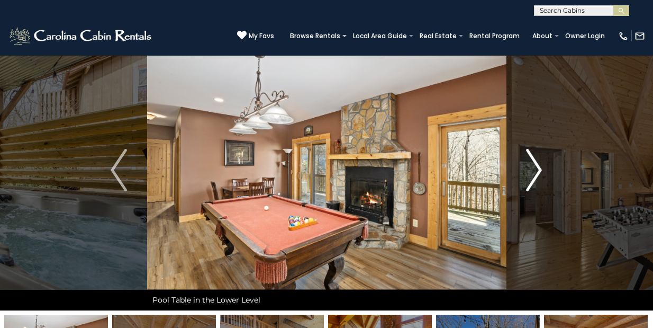
click at [535, 175] on img "Next" at bounding box center [534, 170] width 16 height 42
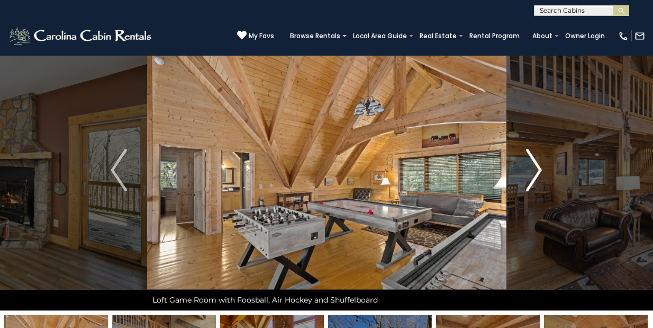
click at [535, 175] on img "Next" at bounding box center [534, 170] width 16 height 42
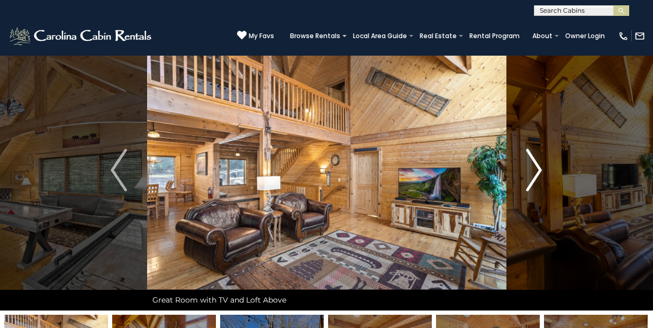
click at [535, 175] on img "Next" at bounding box center [534, 170] width 16 height 42
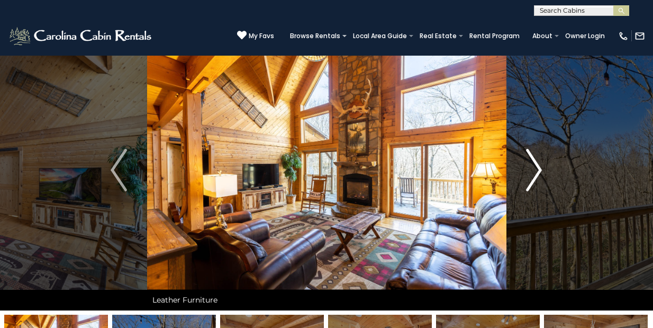
click at [535, 175] on img "Next" at bounding box center [534, 170] width 16 height 42
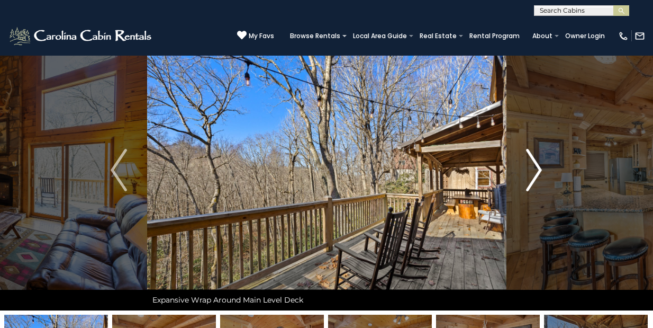
click at [535, 175] on img "Next" at bounding box center [534, 170] width 16 height 42
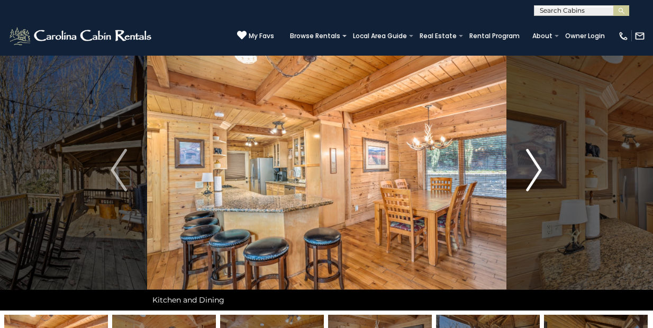
click at [535, 175] on img "Next" at bounding box center [534, 170] width 16 height 42
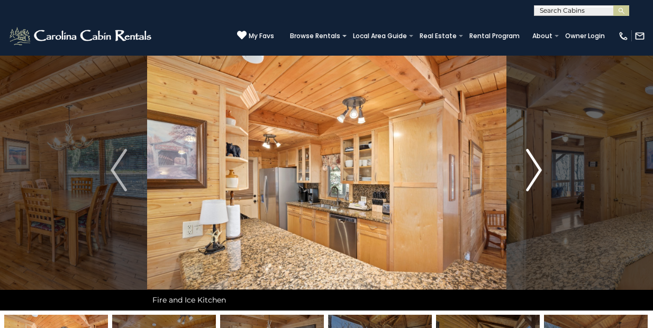
click at [535, 175] on img "Next" at bounding box center [534, 170] width 16 height 42
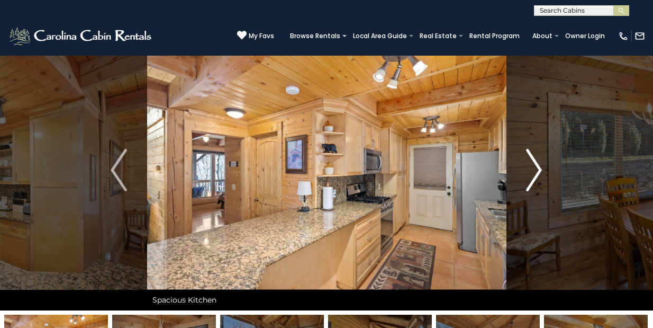
click at [535, 175] on img "Next" at bounding box center [534, 170] width 16 height 42
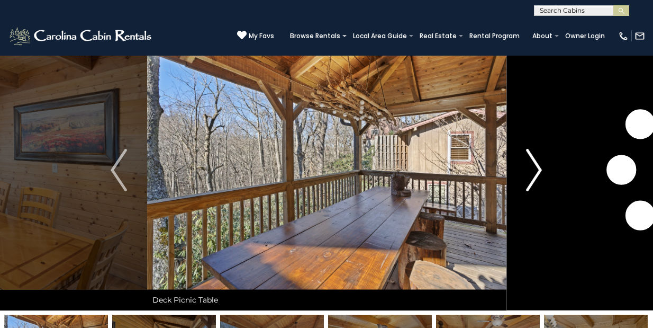
click at [535, 175] on img "Next" at bounding box center [534, 170] width 16 height 42
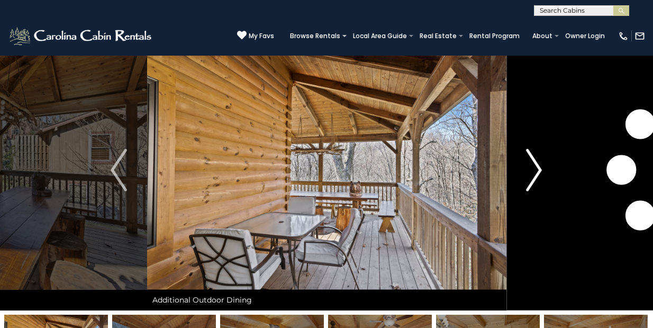
click at [535, 175] on img "Next" at bounding box center [534, 170] width 16 height 42
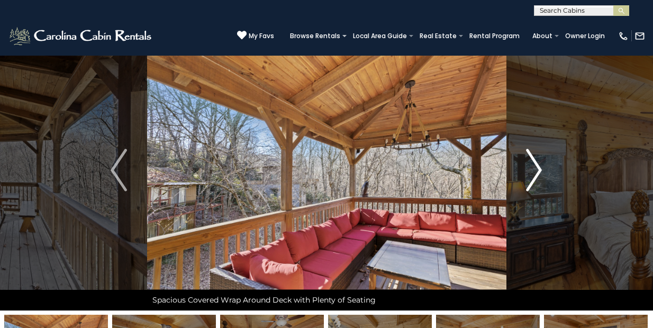
click at [535, 175] on img "Next" at bounding box center [534, 170] width 16 height 42
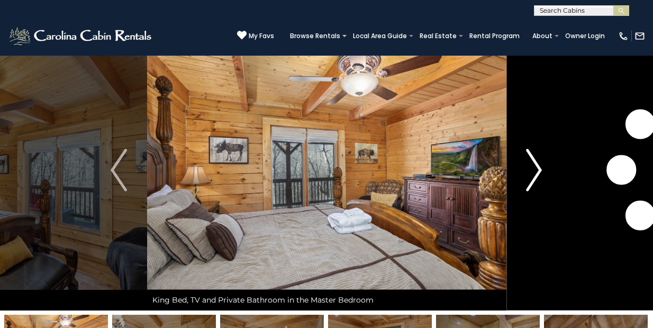
click at [535, 175] on img "Next" at bounding box center [534, 170] width 16 height 42
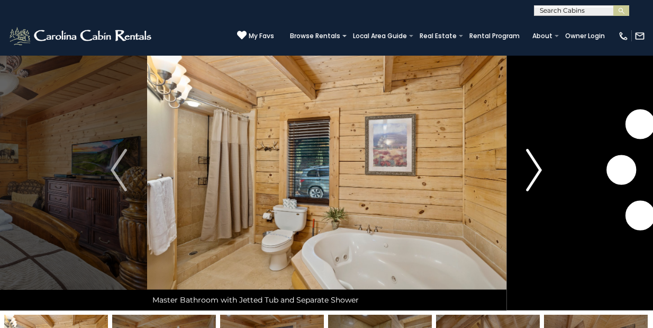
click at [535, 175] on img "Next" at bounding box center [534, 170] width 16 height 42
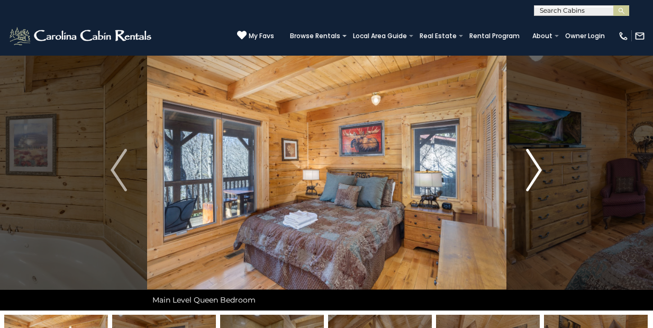
click at [535, 175] on img "Next" at bounding box center [534, 170] width 16 height 42
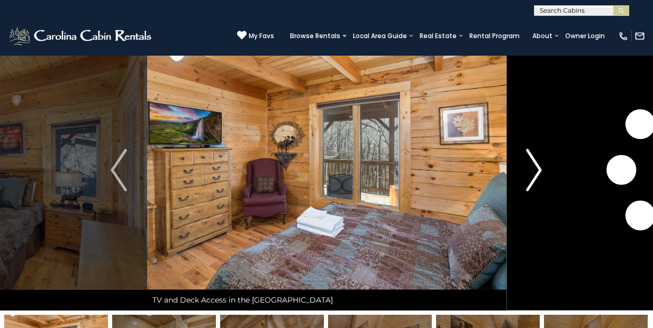
click at [535, 175] on img "Next" at bounding box center [534, 170] width 16 height 42
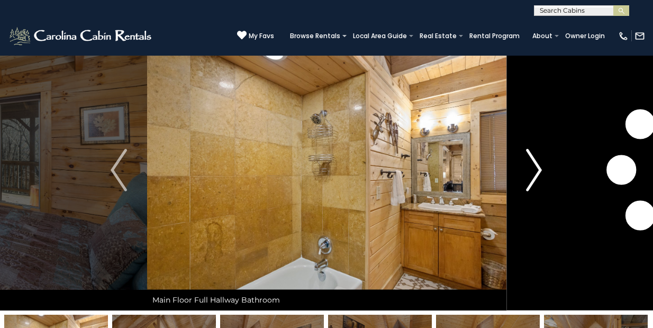
click at [535, 175] on img "Next" at bounding box center [534, 170] width 16 height 42
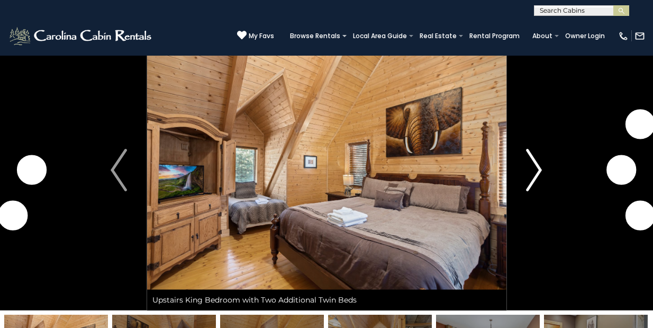
click at [535, 175] on img "Next" at bounding box center [534, 170] width 16 height 42
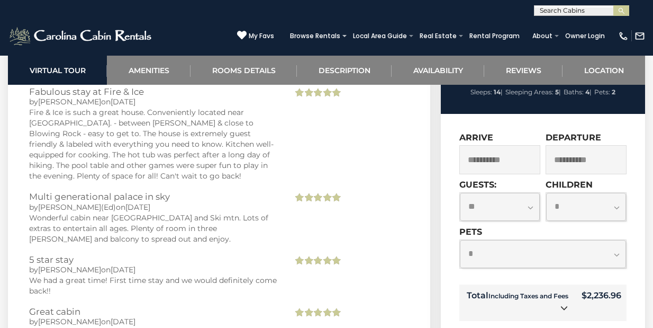
scroll to position [2475, 0]
click at [488, 256] on select "**********" at bounding box center [543, 254] width 166 height 28
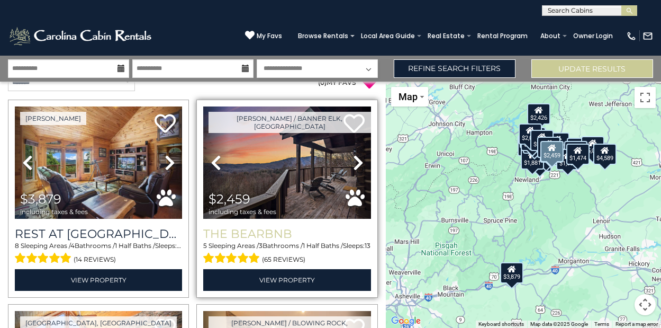
scroll to position [6, 0]
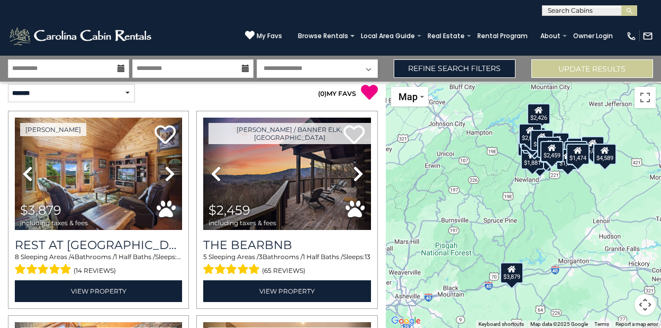
click at [567, 182] on div "$3,879 $2,459 $2,821 $2,885 $3,930 $3,897 $3,367 $2,237 $5,009 $2,500 $2,529 $2…" at bounding box center [523, 205] width 275 height 246
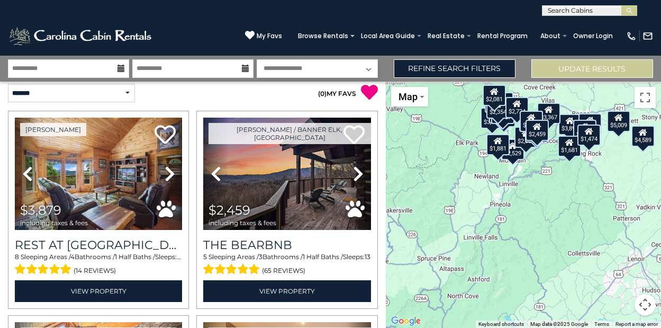
click at [576, 187] on div "$3,879 $2,459 $2,821 $2,885 $3,930 $3,897 $3,367 $2,237 $5,009 $2,500 $2,529 $2…" at bounding box center [523, 205] width 275 height 246
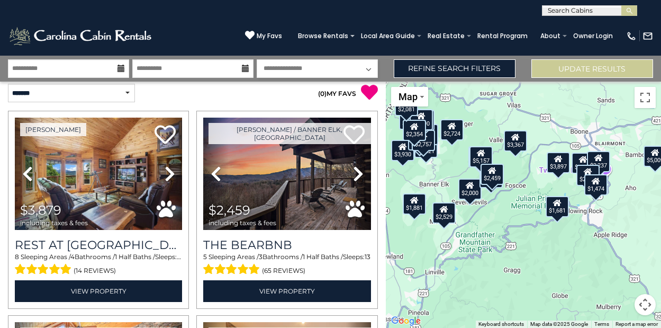
drag, startPoint x: 593, startPoint y: 159, endPoint x: 591, endPoint y: 250, distance: 91.6
click at [591, 250] on div "$3,879 $2,459 $2,821 $2,885 $3,930 $3,897 $3,367 $2,237 $5,009 $2,500 $2,529 $2…" at bounding box center [523, 205] width 275 height 246
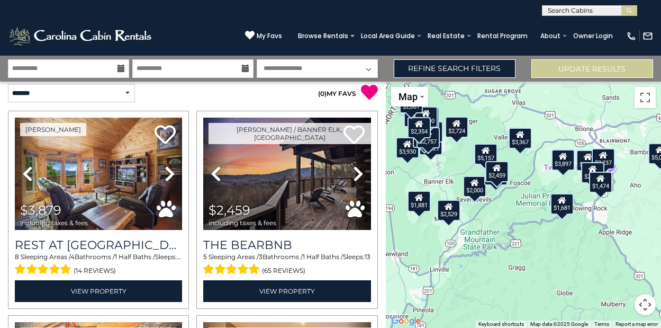
click at [588, 167] on div "$2,007" at bounding box center [592, 171] width 23 height 21
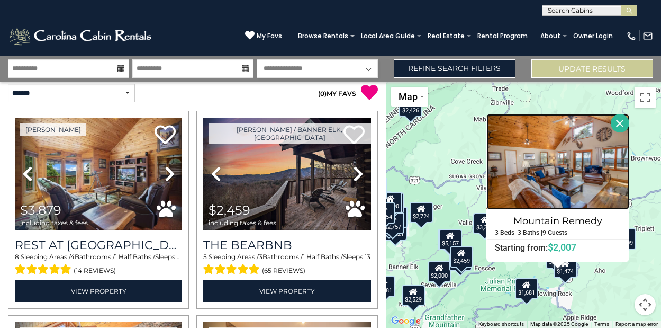
click at [573, 160] on img at bounding box center [557, 161] width 143 height 95
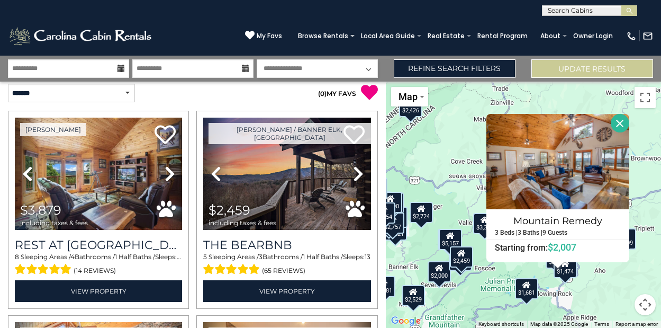
click at [432, 144] on div "$3,879 $2,459 $2,821 $2,885 $3,930 $3,897 $3,367 $2,237 $5,009 $2,500 $2,529 $2…" at bounding box center [523, 205] width 275 height 246
click at [618, 122] on button "Close" at bounding box center [620, 123] width 19 height 19
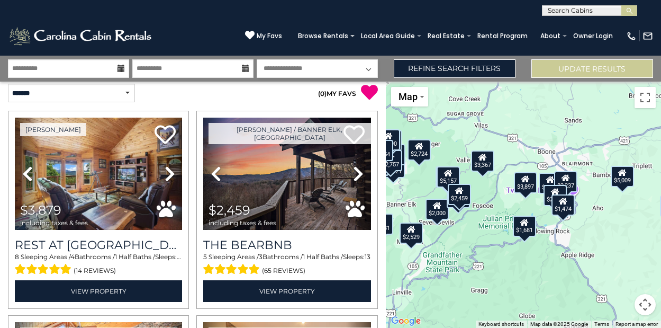
drag, startPoint x: 592, startPoint y: 270, endPoint x: 590, endPoint y: 207, distance: 63.6
click at [590, 207] on div "$3,879 $2,459 $2,821 $2,885 $3,930 $3,897 $3,367 $2,237 $5,009 $2,500 $2,529 $2…" at bounding box center [523, 205] width 275 height 246
click at [591, 196] on div "$3,879 $2,459 $2,821 $2,885 $3,930 $3,897 $3,367 $2,237 $5,009 $2,500 $2,529 $2…" at bounding box center [523, 205] width 275 height 246
click at [583, 197] on div "$3,879 $2,459 $2,821 $2,885 $3,930 $3,897 $3,367 $2,237 $5,009 $2,500 $2,529 $2…" at bounding box center [523, 205] width 275 height 246
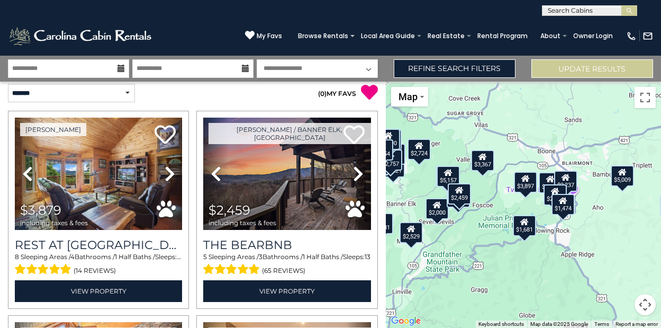
click at [583, 197] on div "$3,879 $2,459 $2,821 $2,885 $3,930 $3,897 $3,367 $2,237 $5,009 $2,500 $2,529 $2…" at bounding box center [523, 205] width 275 height 246
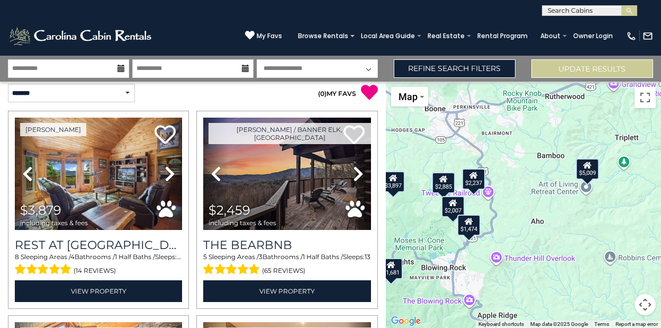
drag, startPoint x: 488, startPoint y: 209, endPoint x: 414, endPoint y: 213, distance: 74.2
click at [415, 213] on div "$3,879 $2,459 $2,821 $2,885 $3,930 $3,897 $3,367 $2,237 $5,009 $2,500 $2,529 $2…" at bounding box center [523, 205] width 275 height 246
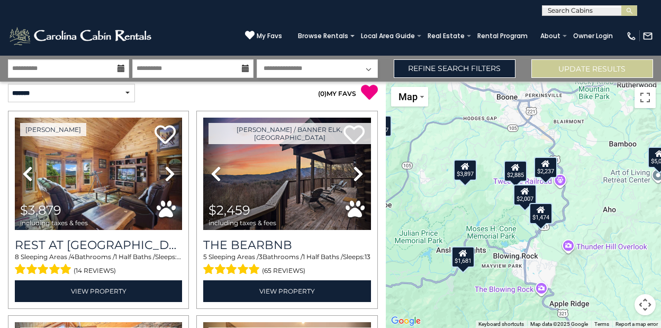
drag, startPoint x: 421, startPoint y: 209, endPoint x: 495, endPoint y: 196, distance: 75.2
click at [495, 197] on div "$3,879 $2,459 $2,821 $2,885 $3,930 $3,897 $3,367 $2,237 $5,009 $2,500 $2,529 $2…" at bounding box center [523, 205] width 275 height 246
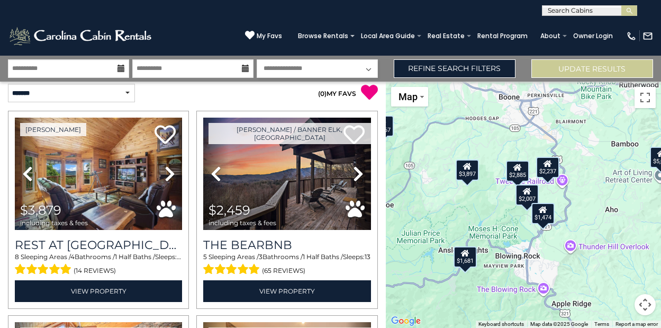
click at [513, 171] on div "$2,885" at bounding box center [516, 170] width 23 height 21
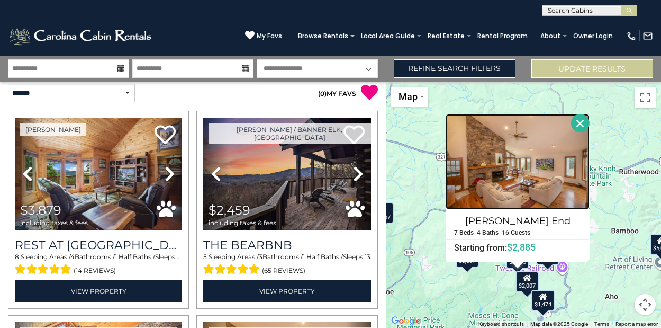
click at [516, 166] on img at bounding box center [518, 161] width 144 height 95
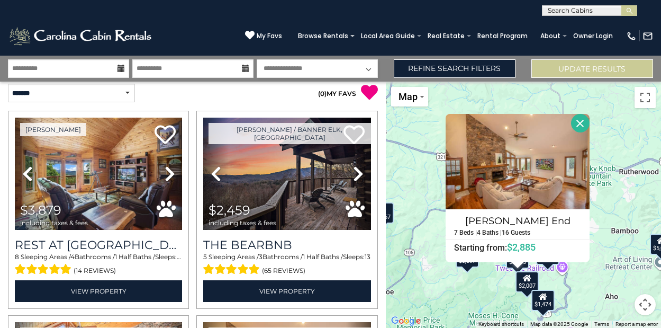
click at [419, 223] on div "$3,879 $2,459 $2,821 $2,885 $3,930 $3,897 $3,367 $2,237 $5,009 $2,500 $2,529 $2…" at bounding box center [523, 205] width 275 height 246
click at [585, 121] on button "Close" at bounding box center [580, 123] width 19 height 19
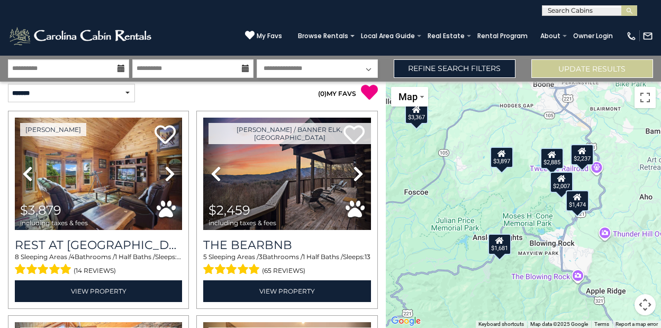
drag, startPoint x: 459, startPoint y: 299, endPoint x: 493, endPoint y: 195, distance: 109.1
click at [493, 195] on div "$3,879 $2,459 $2,821 $2,885 $3,930 $3,897 $3,367 $2,237 $5,009 $2,500 $2,529 $2…" at bounding box center [523, 205] width 275 height 246
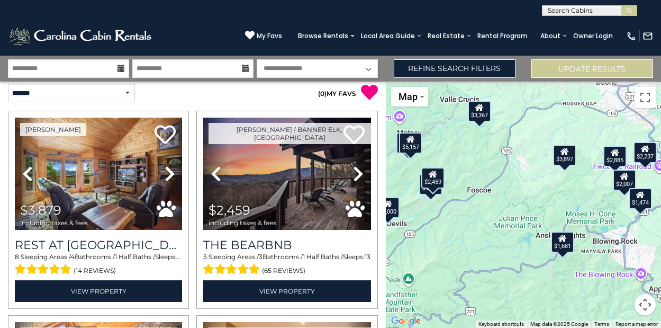
drag, startPoint x: 471, startPoint y: 204, endPoint x: 535, endPoint y: 203, distance: 64.6
click at [535, 203] on div "$3,879 $2,459 $2,821 $2,885 $3,930 $3,897 $3,367 $2,237 $5,009 $2,500 $2,529 $2…" at bounding box center [523, 205] width 275 height 246
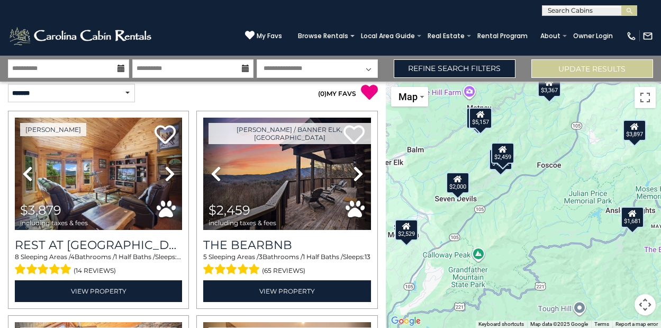
drag, startPoint x: 484, startPoint y: 222, endPoint x: 555, endPoint y: 197, distance: 75.3
click at [555, 197] on div "$3,879 $2,459 $2,821 $2,885 $3,930 $3,897 $3,367 $2,237 $5,009 $2,500 $2,529 $2…" at bounding box center [523, 205] width 275 height 246
click at [508, 150] on div "$2,459" at bounding box center [502, 152] width 23 height 21
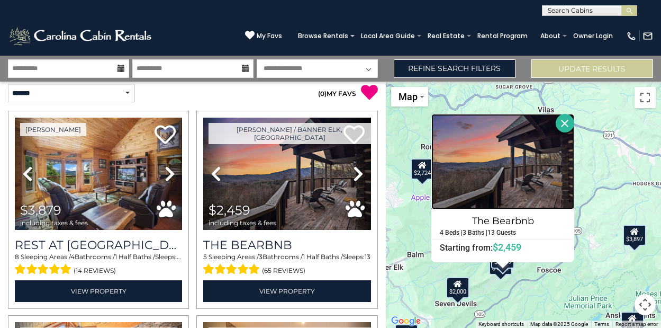
click at [517, 171] on img at bounding box center [502, 161] width 143 height 95
click at [541, 291] on div "$3,879 $2,459 $2,821 $2,885 $3,930 $3,897 $3,367 $2,237 $5,009 $2,500 $2,529 $2…" at bounding box center [523, 205] width 275 height 246
click at [570, 123] on button "Close" at bounding box center [565, 123] width 19 height 19
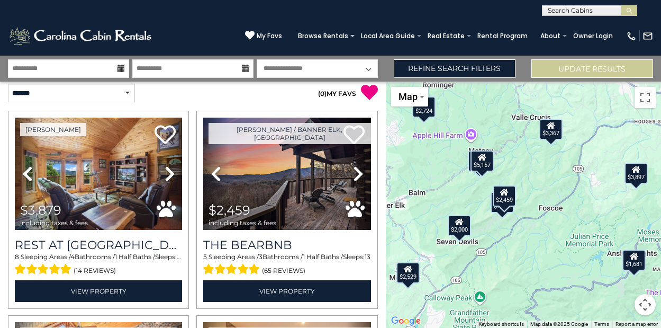
drag, startPoint x: 464, startPoint y: 268, endPoint x: 466, endPoint y: 204, distance: 64.1
click at [466, 204] on div "$3,879 $2,459 $2,821 $2,885 $3,930 $3,897 $3,367 $2,237 $5,009 $2,500 $2,529 $2…" at bounding box center [523, 205] width 275 height 246
click at [498, 209] on div "$1,462" at bounding box center [502, 201] width 23 height 21
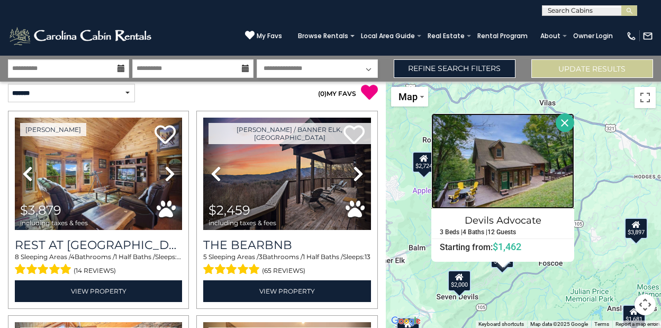
click at [530, 166] on img at bounding box center [502, 160] width 143 height 95
click at [408, 216] on div "$3,879 $2,459 $2,821 $2,885 $3,930 $3,897 $3,367 $2,237 $5,009 $2,500 $2,529 $2…" at bounding box center [523, 205] width 275 height 246
click at [562, 117] on button "Close" at bounding box center [565, 122] width 19 height 19
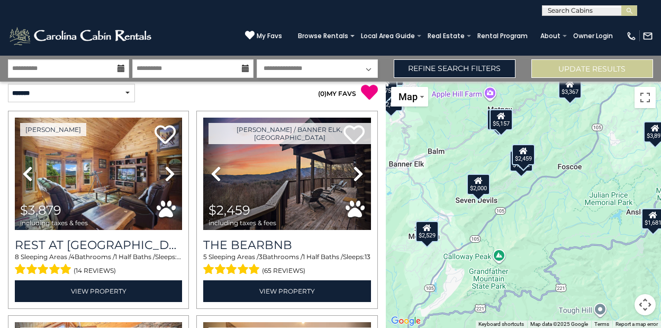
drag, startPoint x: 514, startPoint y: 230, endPoint x: 533, endPoint y: 131, distance: 100.3
click at [533, 132] on div "$3,879 $2,459 $2,821 $2,885 $3,930 $3,897 $3,367 $2,237 $5,009 $2,500 $2,529 $2…" at bounding box center [523, 205] width 275 height 246
click at [424, 236] on div "$2,529" at bounding box center [427, 231] width 23 height 21
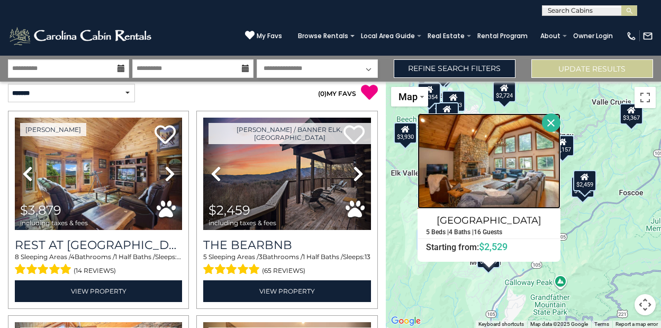
click at [522, 167] on img at bounding box center [489, 160] width 143 height 95
click at [401, 211] on div "$3,879 $2,459 $2,821 $2,885 $3,930 $3,897 $3,367 $2,237 $5,009 $2,500 $2,529 $2…" at bounding box center [523, 205] width 275 height 246
click at [400, 266] on div "$3,879 $2,459 $2,821 $2,885 $3,930 $3,897 $3,367 $2,237 $5,009 $2,500 $2,529 $2…" at bounding box center [523, 205] width 275 height 246
click at [548, 119] on button "Close" at bounding box center [551, 122] width 19 height 19
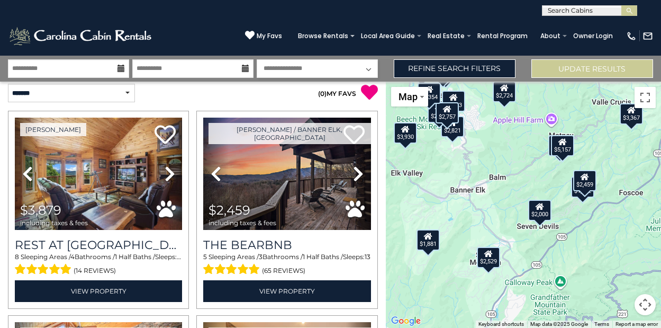
click at [430, 243] on div "$1,881" at bounding box center [428, 239] width 23 height 21
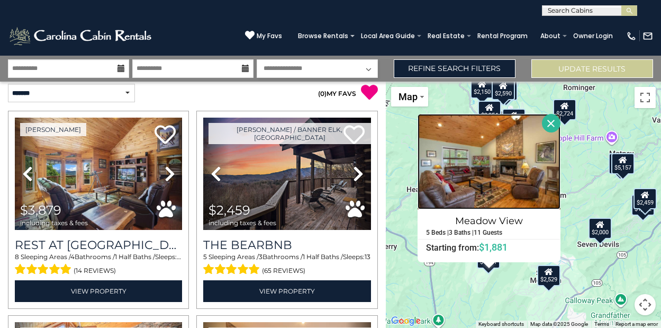
click at [534, 159] on img at bounding box center [489, 161] width 143 height 95
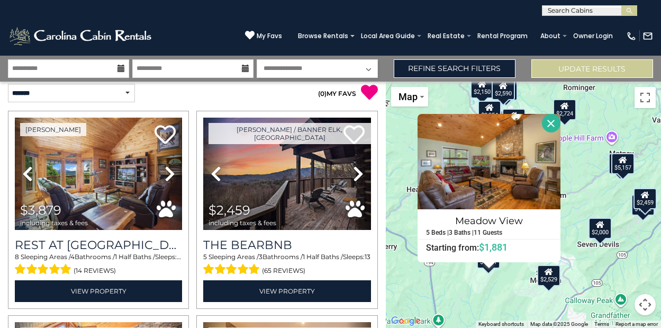
click at [553, 124] on button "Close" at bounding box center [551, 123] width 19 height 19
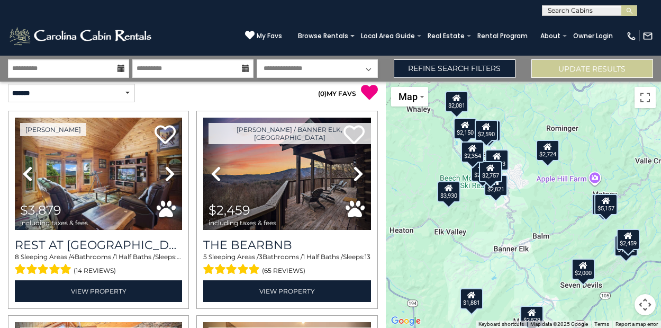
drag, startPoint x: 559, startPoint y: 165, endPoint x: 541, endPoint y: 206, distance: 44.8
click at [541, 206] on div "$3,879 $2,459 $2,821 $2,885 $3,930 $3,897 $3,367 $2,237 $5,009 $2,500 $2,529 $2…" at bounding box center [523, 205] width 275 height 246
click at [499, 188] on div "$2,821" at bounding box center [495, 184] width 23 height 21
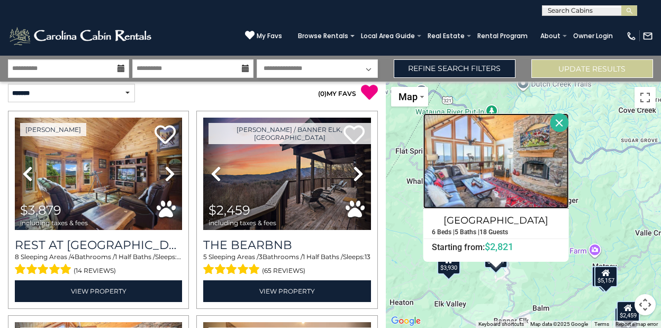
click at [512, 172] on img at bounding box center [496, 160] width 146 height 95
click at [403, 180] on div "$3,879 $2,459 $2,821 $2,885 $3,930 $3,897 $3,367 $2,237 $5,009 $2,500 $2,529 $2…" at bounding box center [523, 205] width 275 height 246
click at [563, 127] on button "Close" at bounding box center [559, 122] width 19 height 19
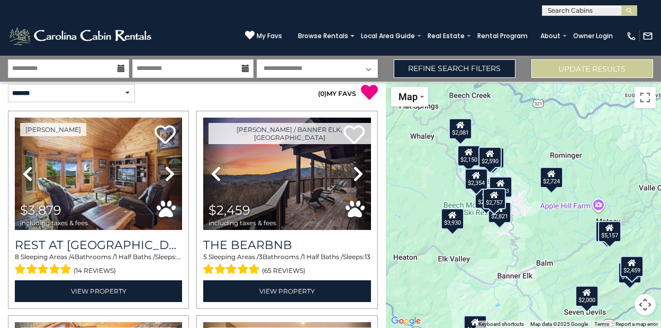
drag, startPoint x: 518, startPoint y: 249, endPoint x: 522, endPoint y: 203, distance: 46.2
click at [522, 203] on div "$3,879 $2,459 $2,821 $2,885 $3,930 $3,897 $3,367 $2,237 $5,009 $2,500 $2,529 $2…" at bounding box center [523, 205] width 275 height 246
click at [475, 183] on div "$2,354" at bounding box center [476, 178] width 23 height 21
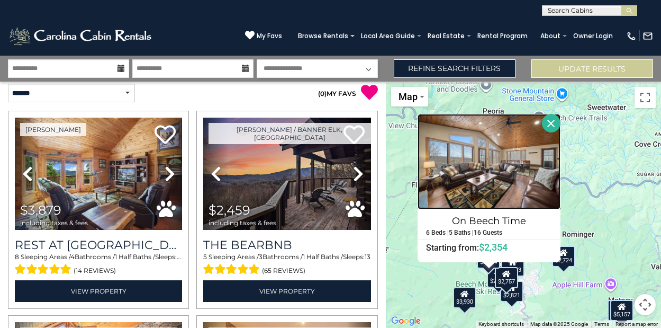
click at [524, 186] on img at bounding box center [489, 161] width 143 height 95
click at [557, 129] on button "Close" at bounding box center [551, 123] width 19 height 19
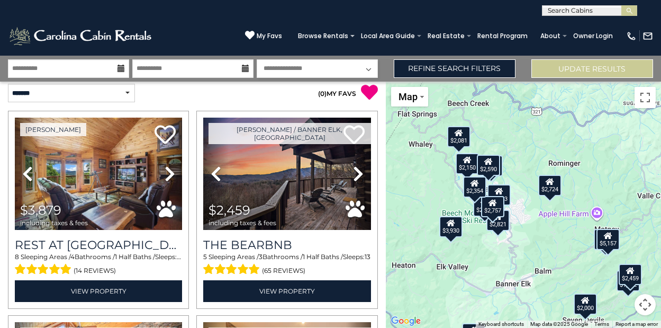
drag, startPoint x: 547, startPoint y: 230, endPoint x: 533, endPoint y: 158, distance: 73.8
click at [533, 158] on div "$3,879 $2,459 $2,821 $2,885 $3,930 $3,897 $3,367 $2,237 $5,009 $2,500 $2,529 $2…" at bounding box center [523, 205] width 275 height 246
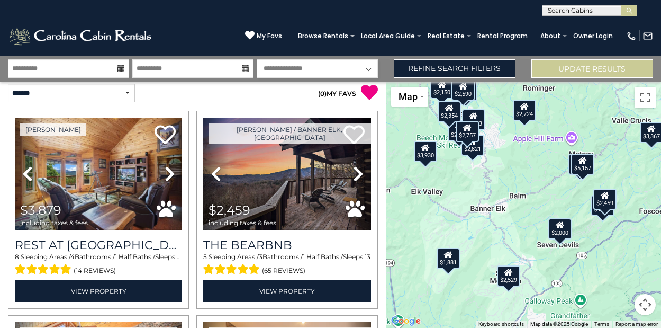
drag, startPoint x: 553, startPoint y: 243, endPoint x: 528, endPoint y: 167, distance: 80.3
click at [528, 167] on div "$3,879 $2,459 $2,821 $2,885 $3,930 $3,897 $3,367 $2,237 $5,009 $2,500 $2,529 $2…" at bounding box center [523, 205] width 275 height 246
click at [574, 189] on div "$3,879 $2,459 $2,821 $2,885 $3,930 $3,897 $3,367 $2,237 $5,009 $2,500 $2,529 $2…" at bounding box center [523, 205] width 275 height 246
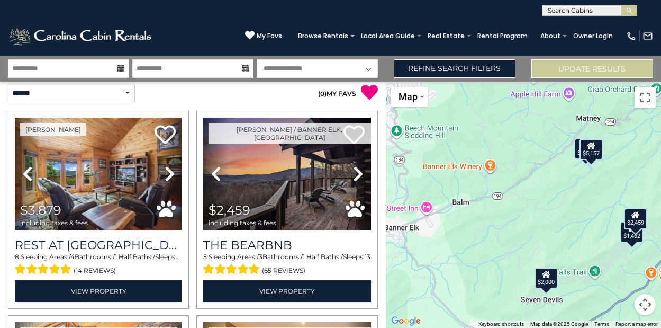
click at [578, 176] on div "$3,879 $2,459 $2,821 $2,885 $3,930 $3,897 $3,367 $2,237 $5,009 $2,500 $2,529 $2…" at bounding box center [523, 205] width 275 height 246
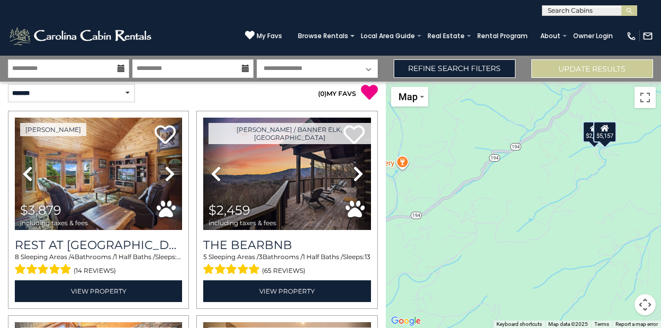
click at [589, 132] on div "$2,584" at bounding box center [594, 131] width 23 height 21
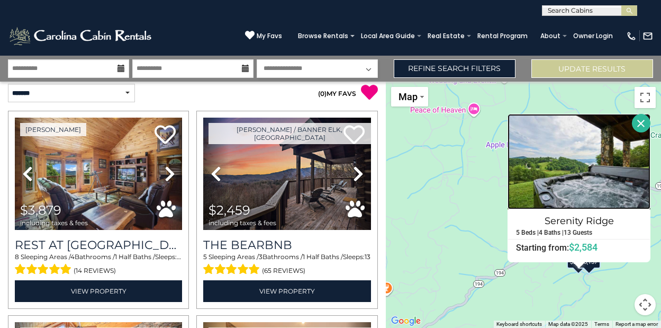
click at [583, 188] on img at bounding box center [579, 161] width 143 height 95
click at [479, 173] on div "$3,879 $2,459 $2,821 $2,885 $3,930 $3,897 $3,367 $2,237 $5,009 $2,500 $2,529 $2…" at bounding box center [523, 205] width 275 height 246
click at [639, 124] on button "Close" at bounding box center [641, 123] width 19 height 19
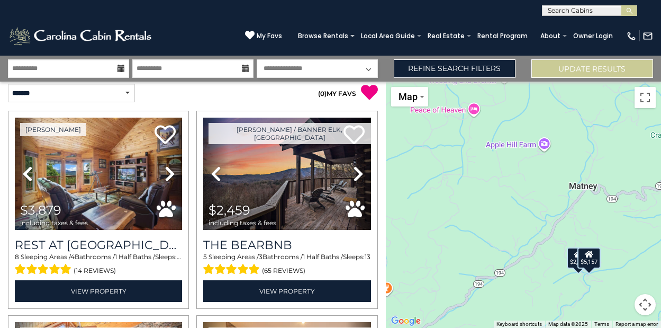
click at [646, 303] on button "Map camera controls" at bounding box center [645, 304] width 21 height 21
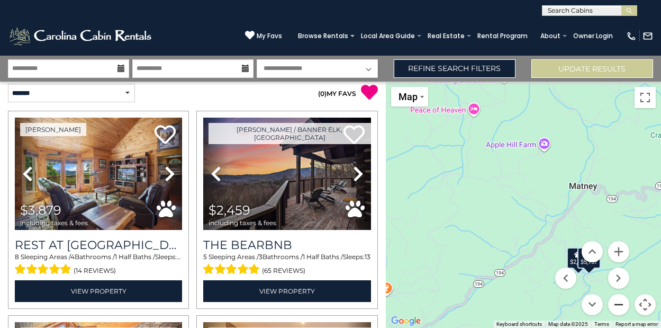
click at [624, 302] on button "Zoom out" at bounding box center [618, 304] width 21 height 21
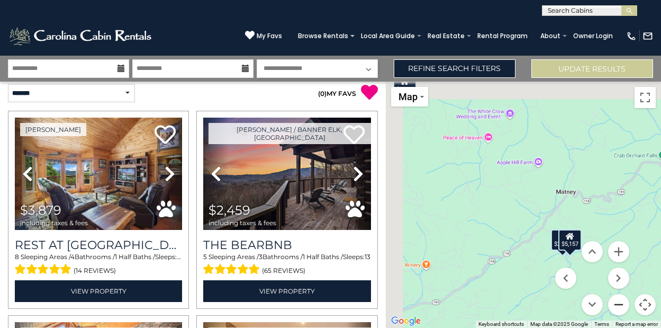
click at [624, 302] on button "Zoom out" at bounding box center [618, 304] width 21 height 21
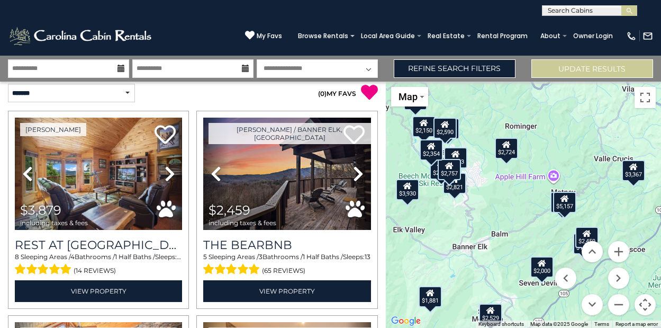
drag, startPoint x: 486, startPoint y: 222, endPoint x: 512, endPoint y: 212, distance: 27.1
click at [512, 212] on div "$3,879 $2,459 $2,821 $2,885 $3,930 $3,897 $3,367 $2,237 $5,009 $2,500 $2,529 $2…" at bounding box center [523, 205] width 275 height 246
click at [509, 150] on div "$2,724" at bounding box center [506, 147] width 23 height 21
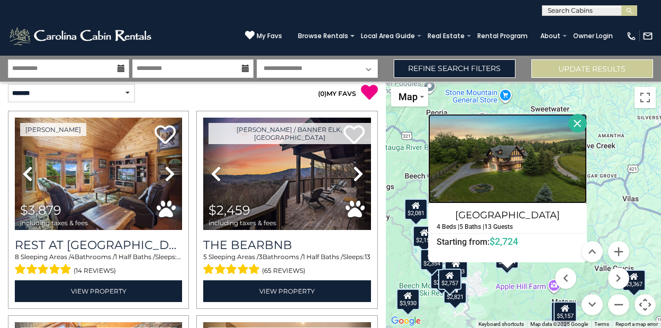
click at [526, 180] on img at bounding box center [507, 158] width 159 height 89
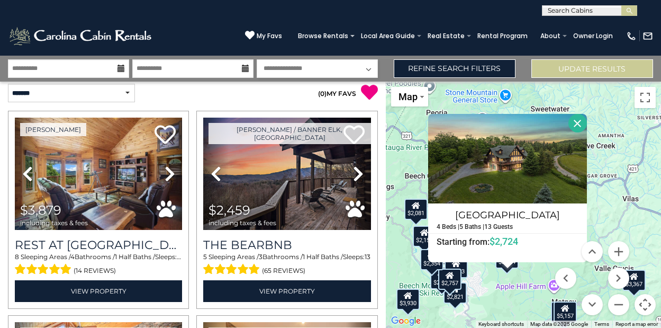
click at [412, 154] on div "$3,879 $2,459 $2,821 $2,885 $3,930 $3,897 $3,367 $2,237 $5,009 $2,500 $2,529 $2…" at bounding box center [523, 205] width 275 height 246
click at [572, 120] on button "Close" at bounding box center [577, 123] width 19 height 19
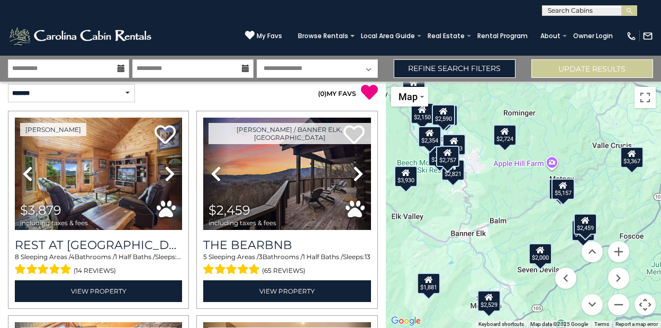
drag, startPoint x: 525, startPoint y: 292, endPoint x: 523, endPoint y: 167, distance: 124.4
click at [523, 167] on div "$3,879 $2,459 $2,821 $2,885 $3,930 $3,897 $3,367 $2,237 $5,009 $2,500 $2,529 $2…" at bounding box center [523, 205] width 275 height 246
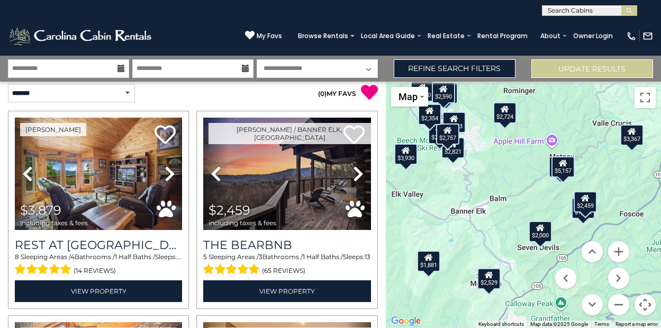
drag, startPoint x: 511, startPoint y: 250, endPoint x: 511, endPoint y: 221, distance: 29.1
click at [511, 221] on div "$3,879 $2,459 $2,821 $2,885 $3,930 $3,897 $3,367 $2,237 $5,009 $2,500 $2,529 $2…" at bounding box center [523, 205] width 275 height 246
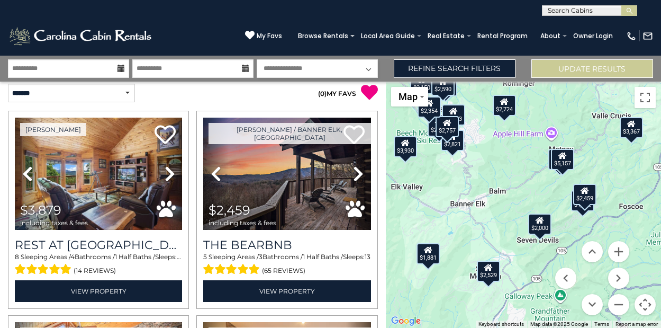
click at [425, 251] on icon at bounding box center [428, 249] width 8 height 7
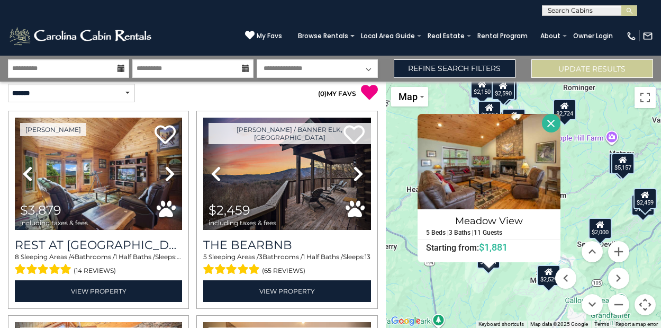
click at [511, 286] on div "$3,879 $2,459 $2,821 $2,885 $3,930 $3,897 $3,367 $2,237 $5,009 $2,500 $2,529 $2…" at bounding box center [523, 205] width 275 height 246
click at [550, 280] on div "$2,529" at bounding box center [548, 275] width 23 height 21
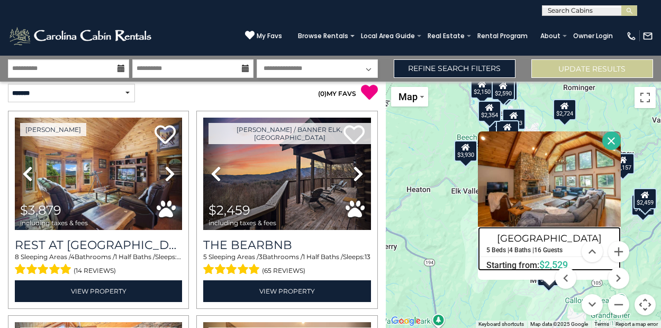
click at [547, 238] on h4 "[GEOGRAPHIC_DATA]" at bounding box center [550, 238] width 142 height 17
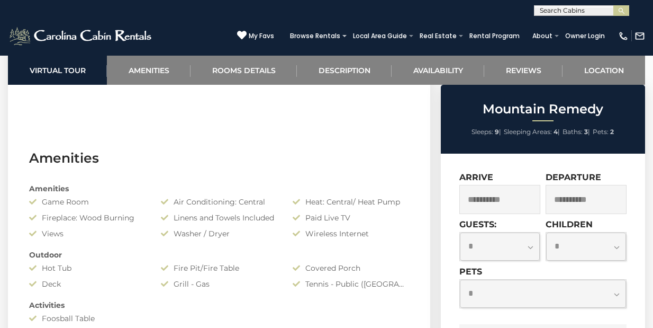
scroll to position [739, 0]
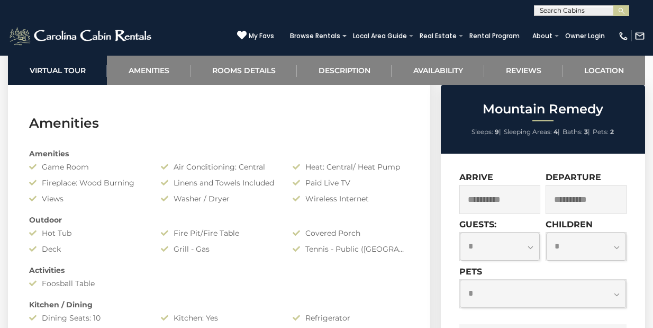
click at [474, 283] on select "**********" at bounding box center [543, 293] width 166 height 28
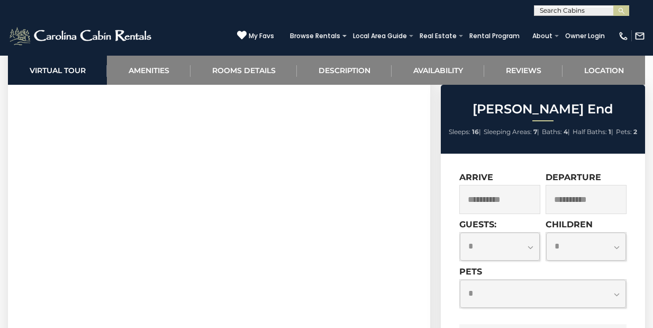
click at [504, 295] on select "**********" at bounding box center [543, 293] width 166 height 28
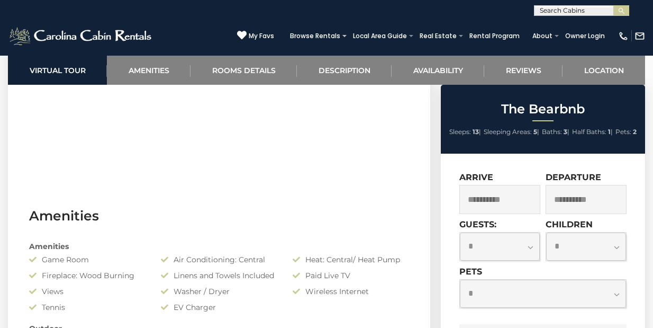
scroll to position [667, 0]
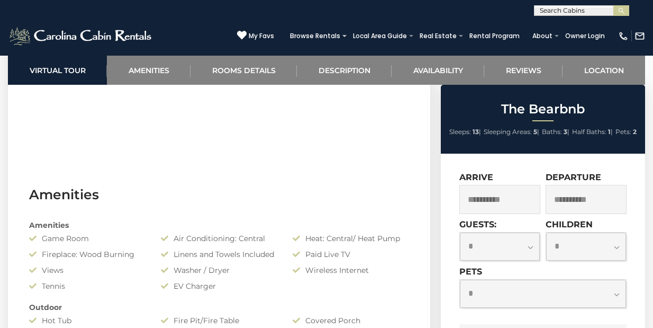
click at [552, 294] on select "**********" at bounding box center [543, 293] width 166 height 28
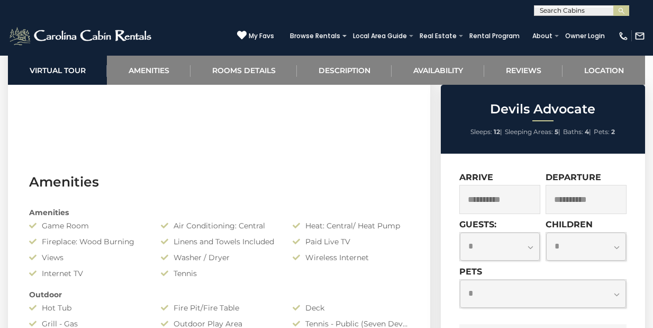
click at [554, 297] on select "**********" at bounding box center [543, 293] width 166 height 28
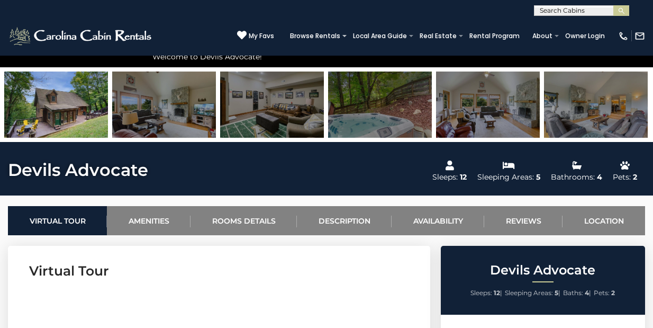
scroll to position [269, 0]
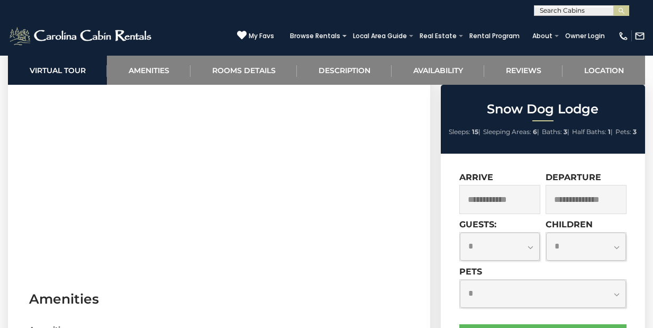
scroll to position [571, 0]
click at [526, 292] on select "**********" at bounding box center [543, 293] width 166 height 28
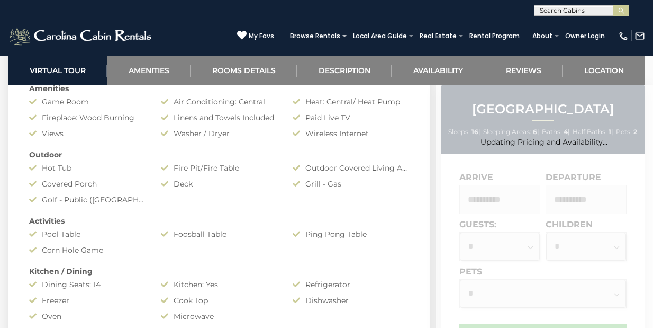
click at [515, 296] on select "**********" at bounding box center [543, 293] width 166 height 28
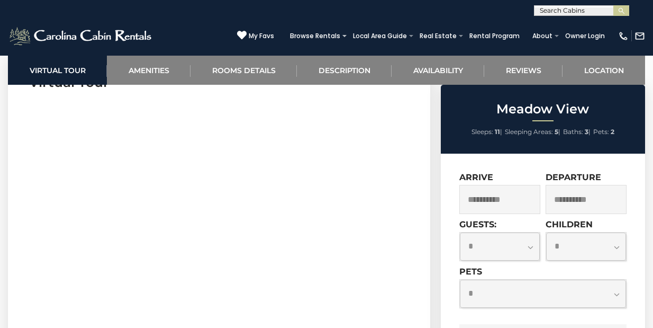
scroll to position [518, 0]
click at [527, 299] on select "**********" at bounding box center [543, 293] width 166 height 28
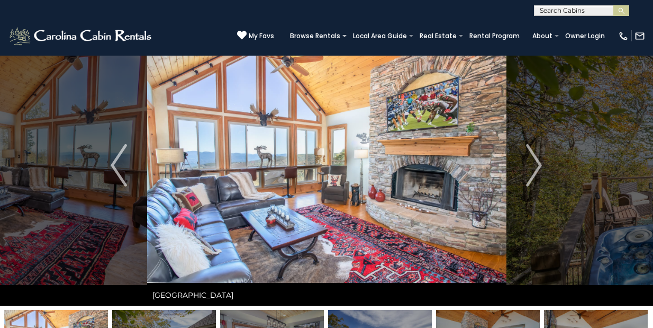
scroll to position [32, 0]
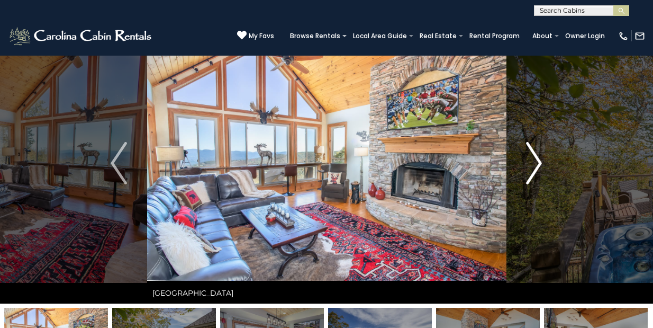
click at [540, 154] on img "Next" at bounding box center [534, 163] width 16 height 42
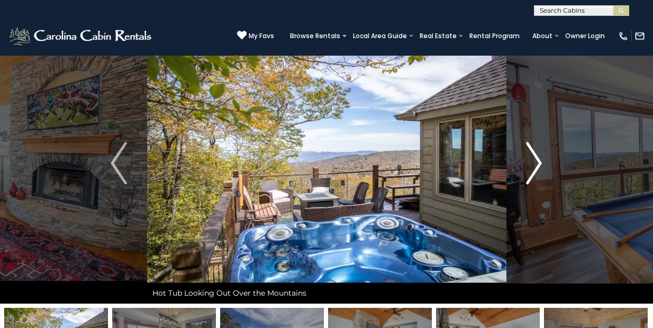
click at [540, 154] on img "Next" at bounding box center [534, 163] width 16 height 42
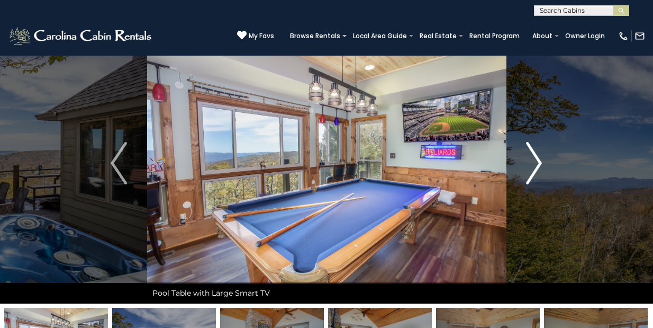
click at [540, 154] on img "Next" at bounding box center [534, 163] width 16 height 42
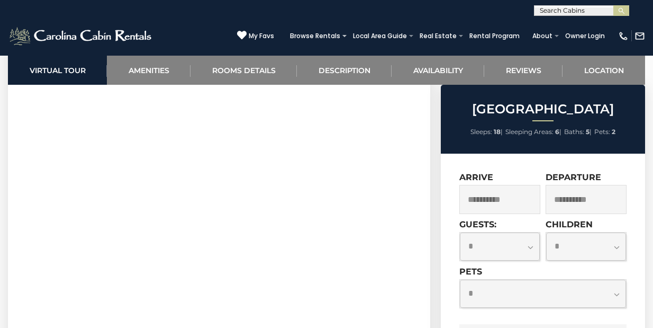
scroll to position [504, 0]
click at [531, 286] on select "**********" at bounding box center [543, 293] width 166 height 28
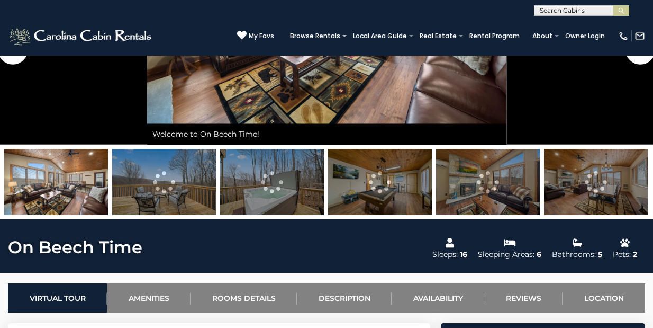
scroll to position [575, 0]
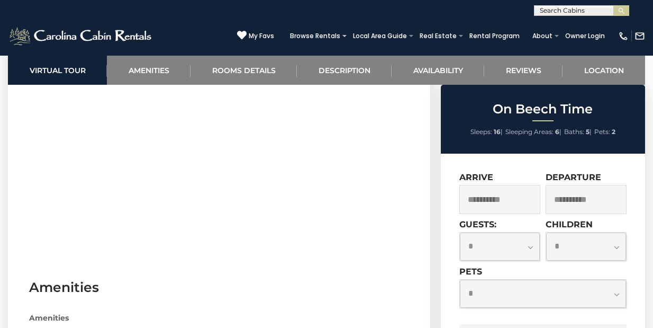
click at [526, 281] on select "**********" at bounding box center [543, 293] width 166 height 28
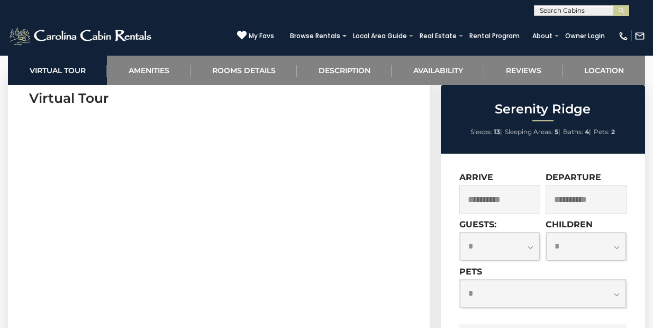
scroll to position [444, 0]
click at [550, 286] on select "**********" at bounding box center [543, 293] width 166 height 28
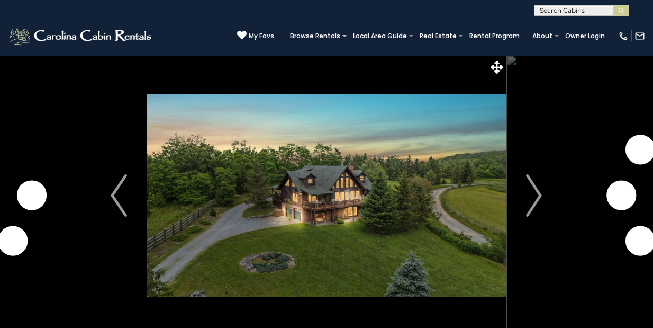
scroll to position [431, 0]
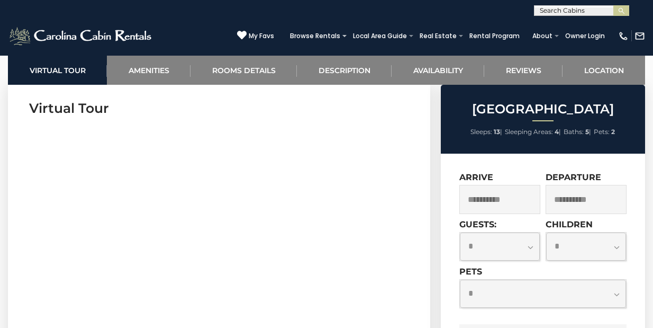
click at [523, 291] on select "**********" at bounding box center [543, 293] width 166 height 28
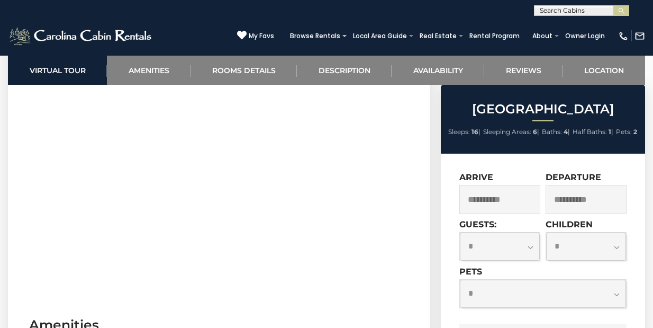
scroll to position [539, 0]
click at [528, 295] on select "**********" at bounding box center [543, 293] width 166 height 28
